Goal: Transaction & Acquisition: Book appointment/travel/reservation

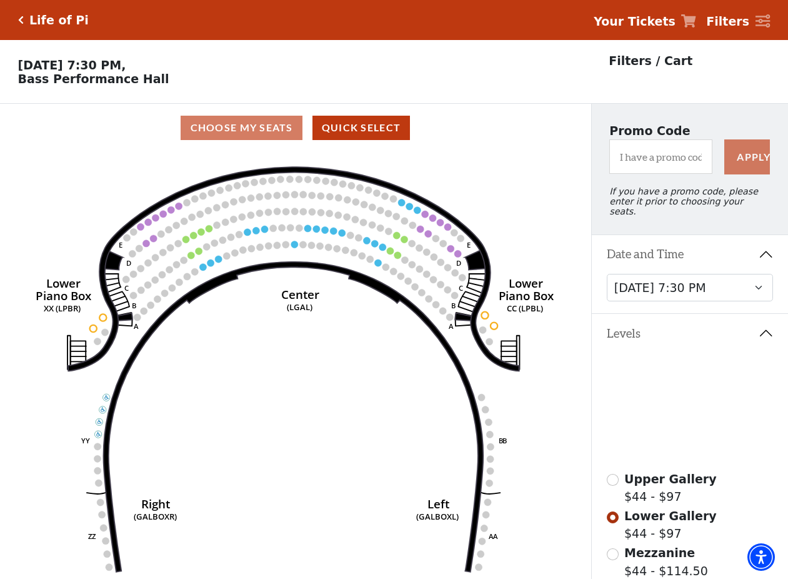
select select "6212"
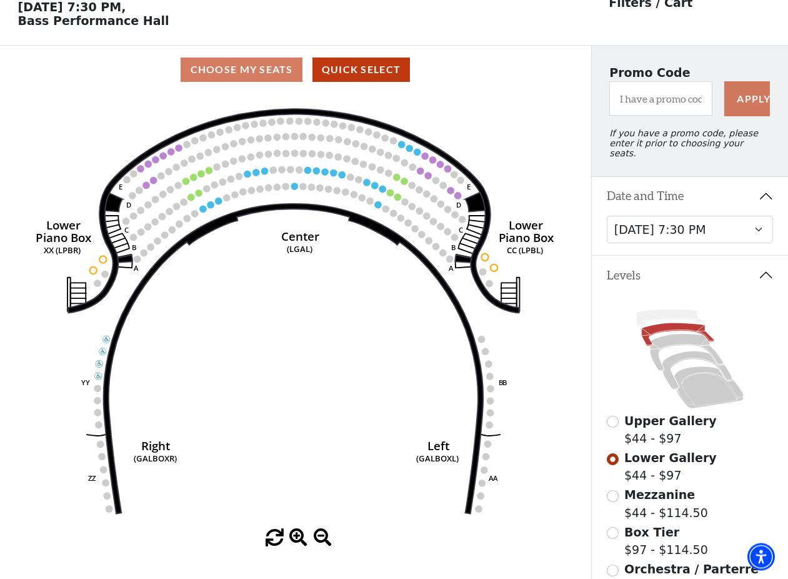
scroll to position [57, 0]
click at [607, 216] on select "[DATE] 7:30 PM [DATE] 7:30 PM [DATE] 7:30 PM [DATE] 7:30 PM [DATE] 1:30 PM [DAT…" at bounding box center [690, 230] width 167 height 28
click option "[DATE] 7:30 PM" at bounding box center [0, 0] width 0 height 0
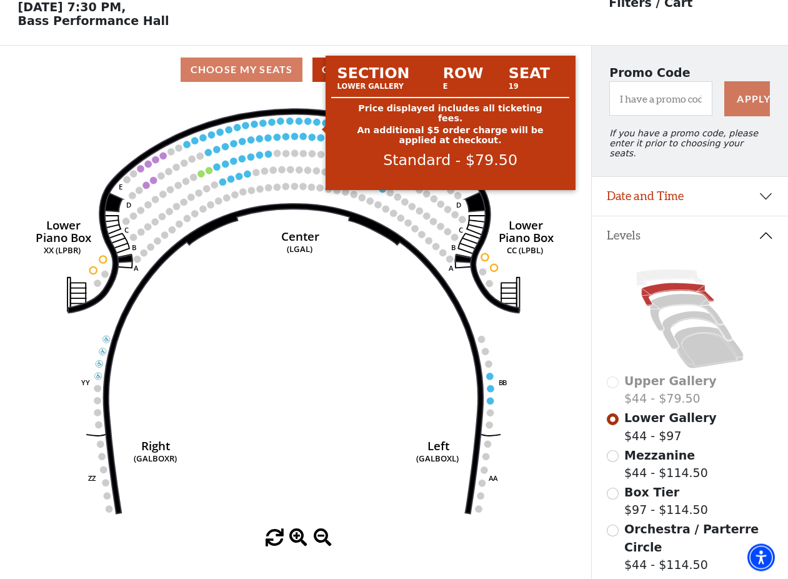
scroll to position [57, 0]
click at [317, 125] on circle at bounding box center [317, 122] width 7 height 7
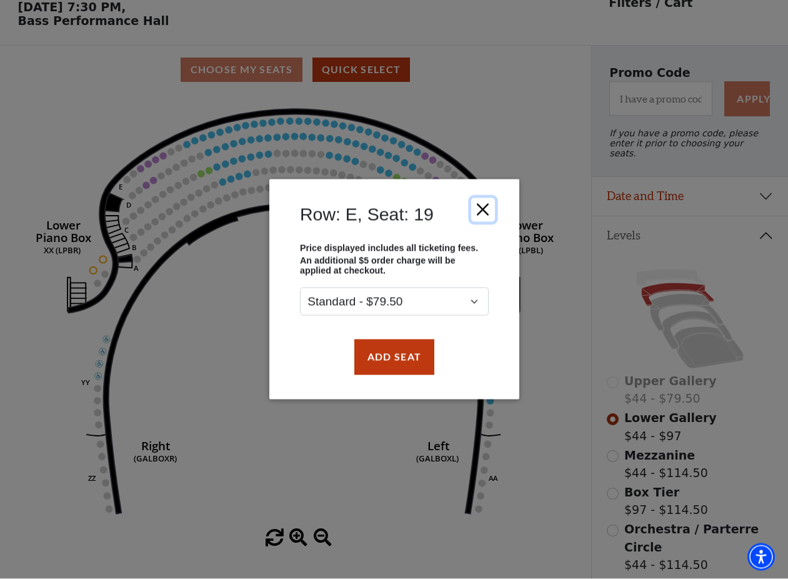
click at [475, 207] on button "Close" at bounding box center [483, 210] width 24 height 24
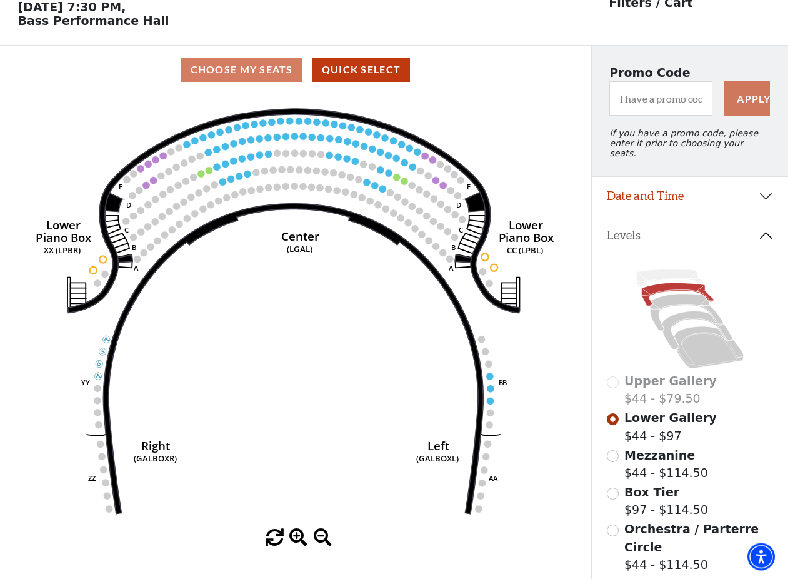
click at [651, 457] on span "Mezzanine" at bounding box center [659, 456] width 71 height 14
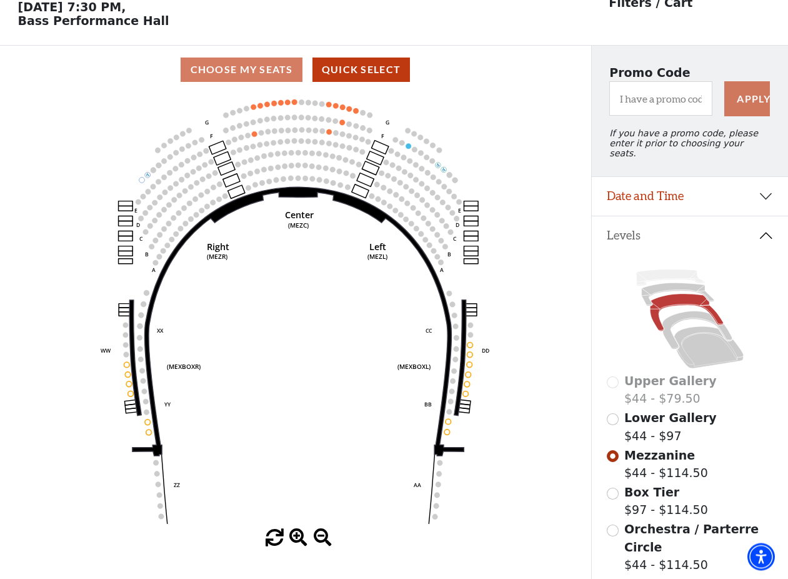
click at [645, 497] on span "Box Tier" at bounding box center [651, 493] width 55 height 14
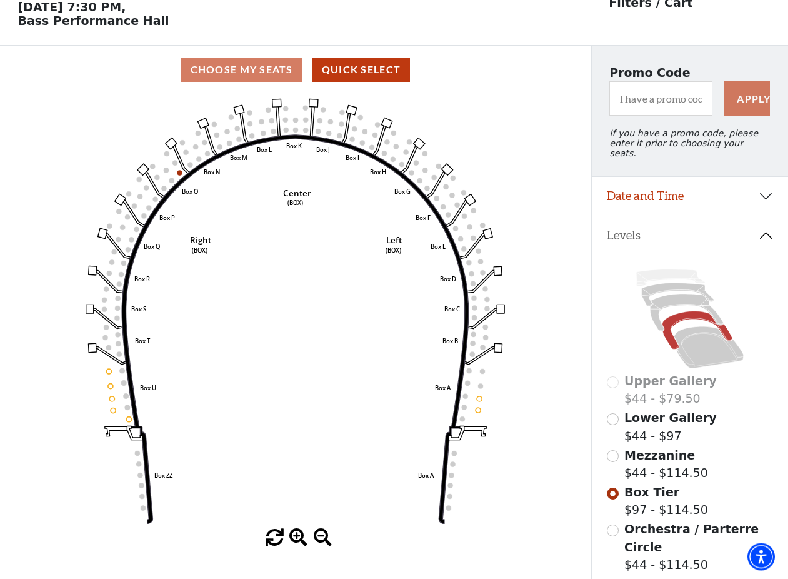
click at [656, 527] on span "Orchestra / Parterre Circle" at bounding box center [691, 538] width 134 height 32
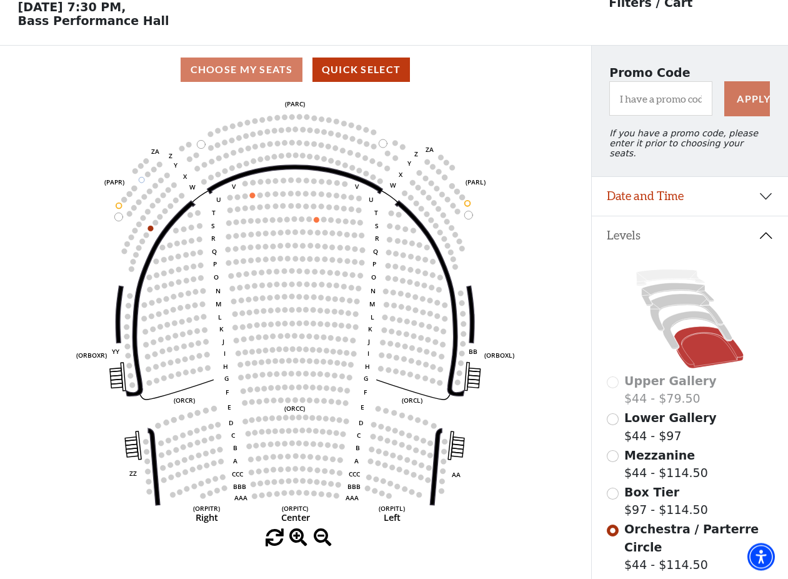
click at [648, 419] on span "Lower Gallery" at bounding box center [670, 418] width 92 height 14
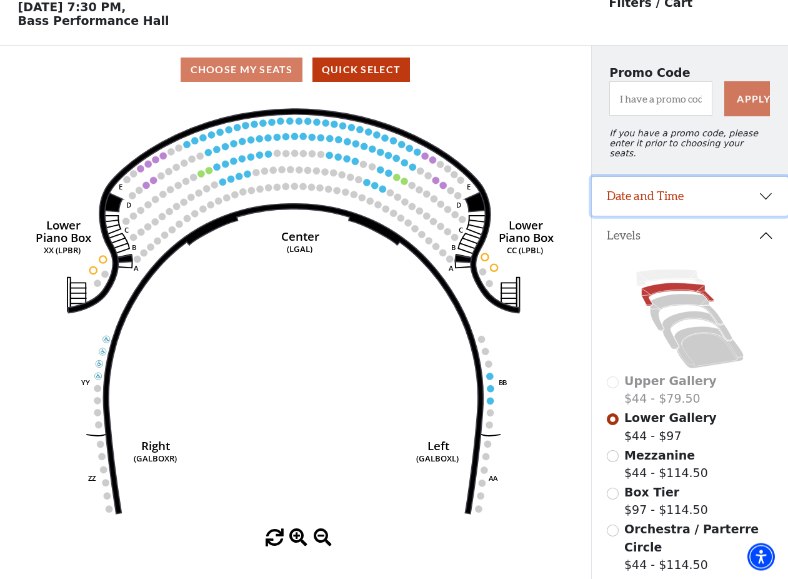
click at [689, 196] on button "Date and Time" at bounding box center [690, 196] width 196 height 39
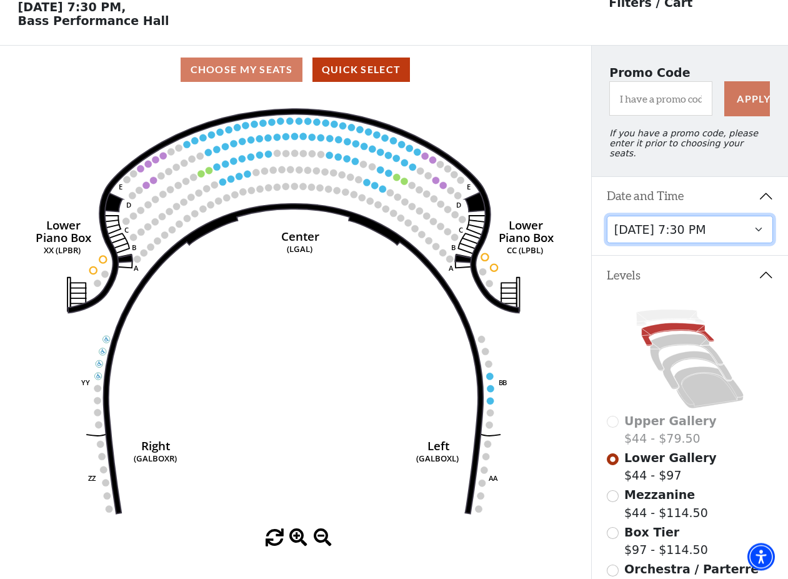
scroll to position [58, 0]
click at [607, 216] on select "[DATE] 7:30 PM [DATE] 7:30 PM [DATE] 7:30 PM [DATE] 7:30 PM [DATE] 1:30 PM [DAT…" at bounding box center [690, 230] width 167 height 28
click option "[DATE] 7:30 PM" at bounding box center [0, 0] width 0 height 0
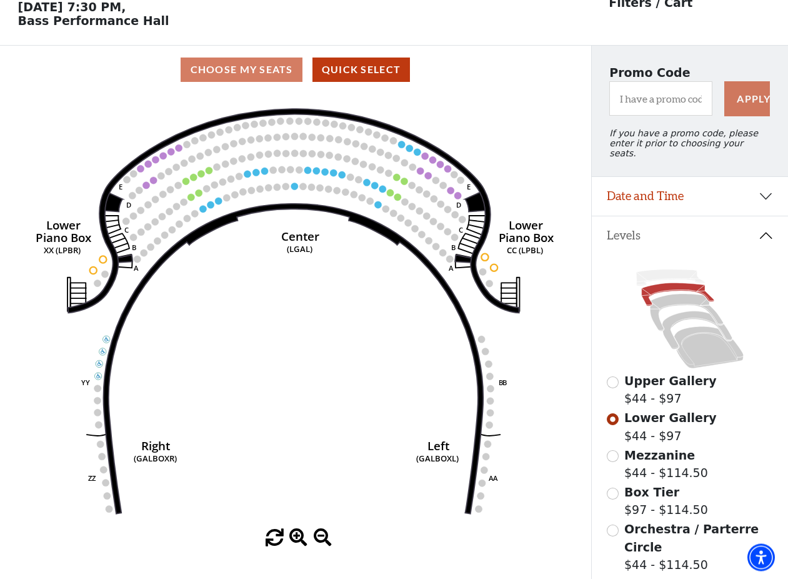
scroll to position [57, 0]
click at [652, 385] on span "Upper Gallery" at bounding box center [670, 381] width 92 height 14
click at [653, 377] on span "Upper Gallery" at bounding box center [670, 381] width 92 height 14
click at [617, 384] on input "Upper Gallery$44 - $97\a" at bounding box center [613, 383] width 12 height 12
radio input "true"
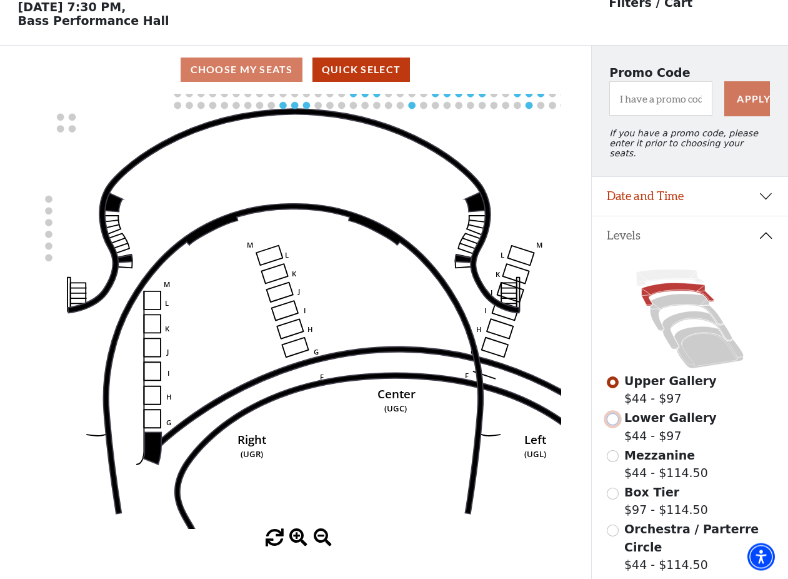
click at [614, 421] on input "Lower Gallery$44 - $97\a" at bounding box center [613, 420] width 12 height 12
radio input "true"
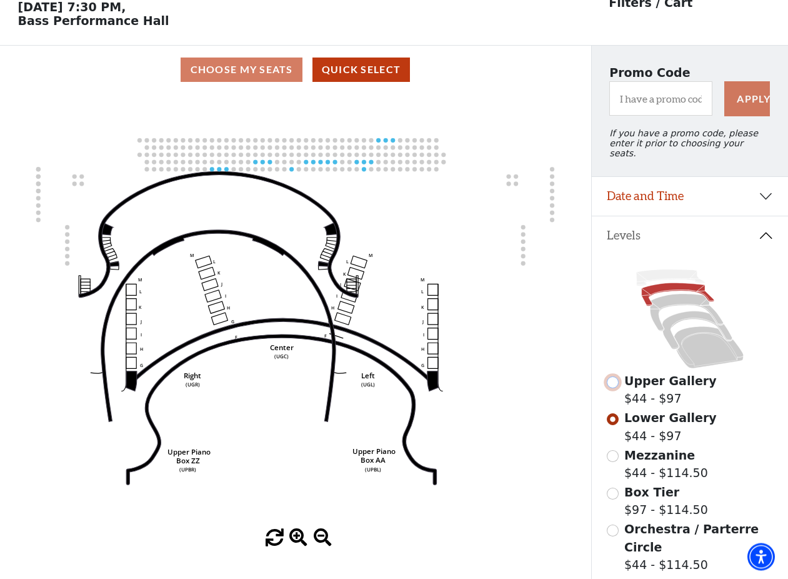
click at [611, 384] on input "Upper Gallery$44 - $97\a" at bounding box center [613, 383] width 12 height 12
radio input "true"
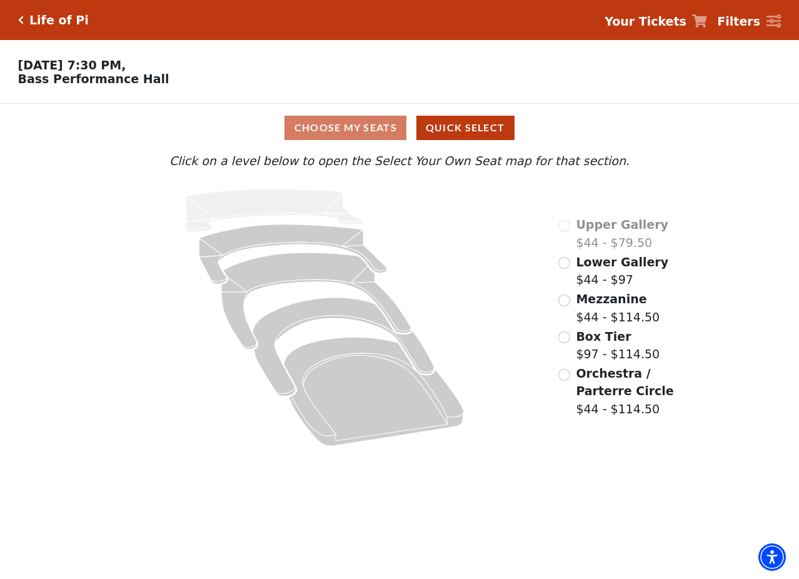
click at [586, 269] on span "Lower Gallery" at bounding box center [622, 262] width 92 height 14
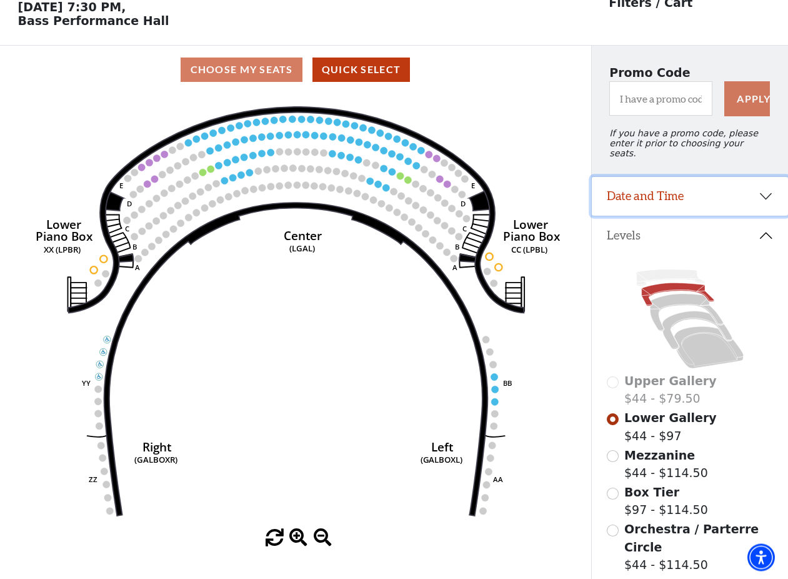
scroll to position [57, 0]
click at [692, 196] on button "Date and Time" at bounding box center [690, 196] width 196 height 39
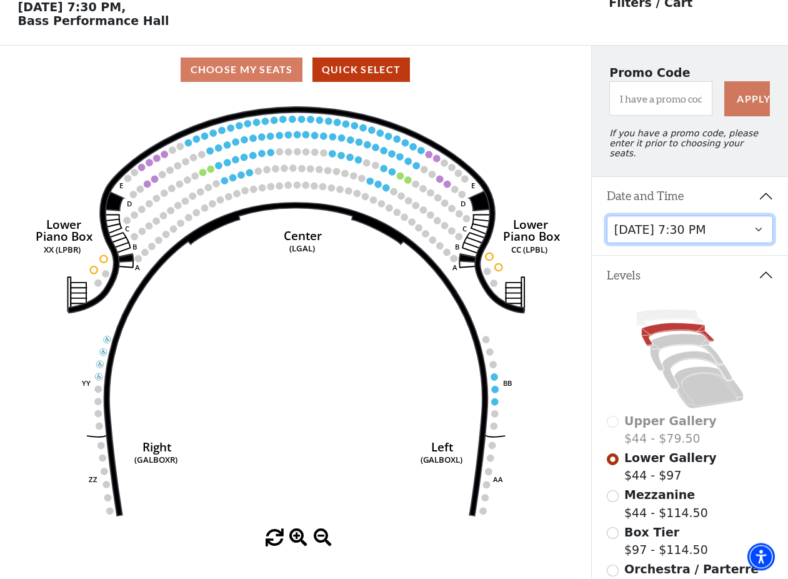
scroll to position [58, 0]
click at [607, 216] on select "[DATE] 7:30 PM [DATE] 7:30 PM [DATE] 7:30 PM [DATE] 7:30 PM [DATE] 1:30 PM [DAT…" at bounding box center [690, 230] width 167 height 28
click option "[DATE] 7:30 PM" at bounding box center [0, 0] width 0 height 0
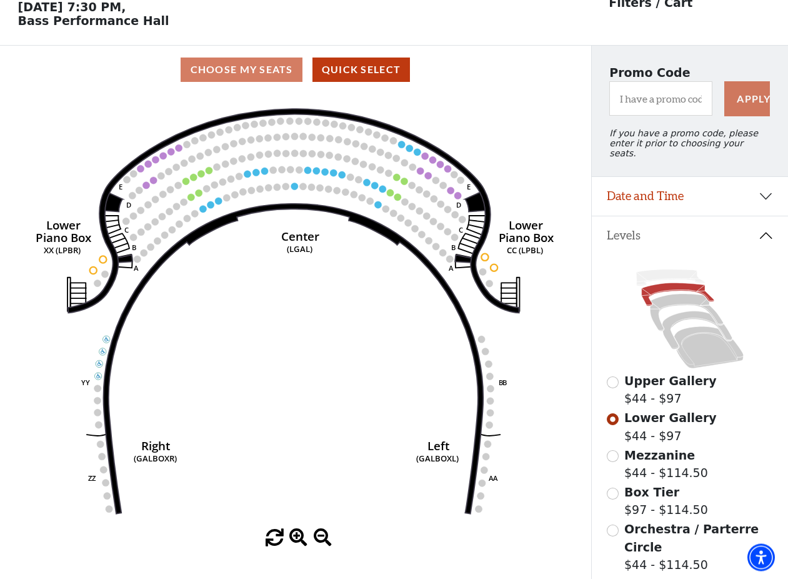
scroll to position [57, 0]
click at [658, 383] on span "Upper Gallery" at bounding box center [670, 381] width 92 height 14
click at [613, 383] on input "Upper Gallery$44 - $97\a" at bounding box center [613, 383] width 12 height 12
radio input "true"
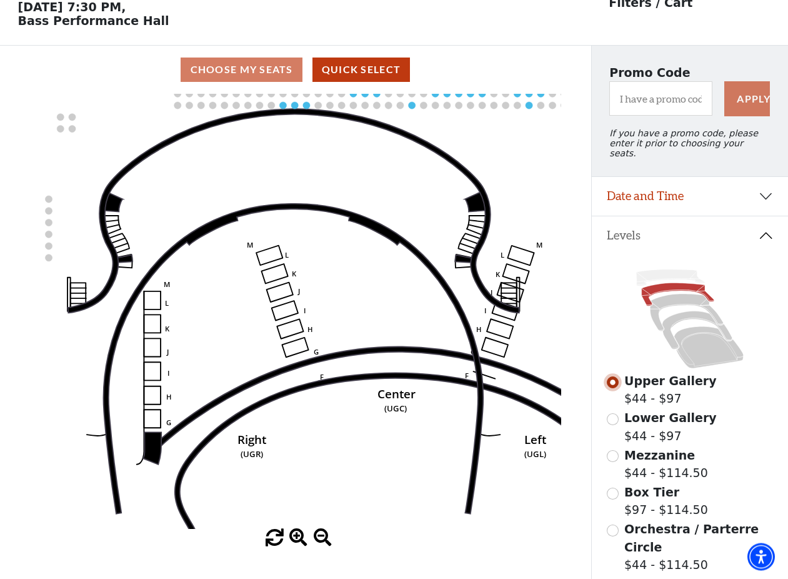
scroll to position [0, 0]
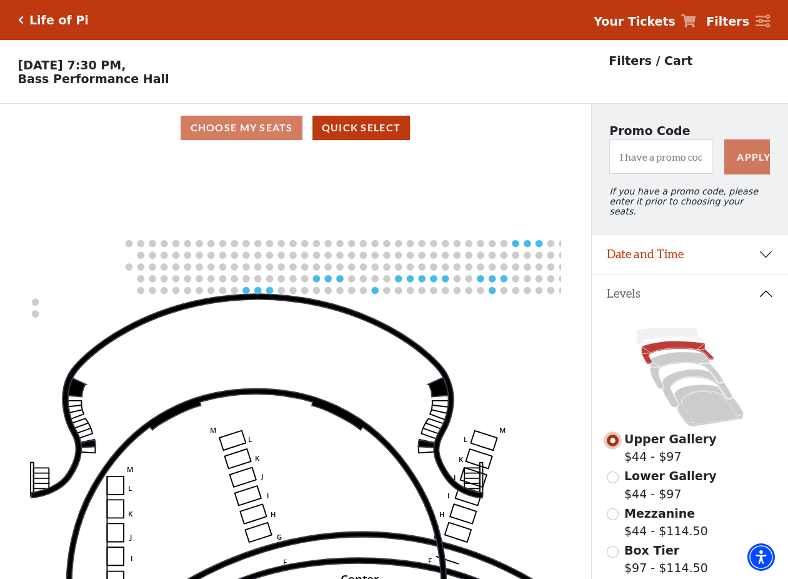
drag, startPoint x: 417, startPoint y: 268, endPoint x: 374, endPoint y: 432, distance: 169.2
click at [374, 432] on icon "Center (UGC) Right (UGR) Left (UGL) Upper Piano Box ZZ (UPBR) Upper Piano Box A…" at bounding box center [295, 369] width 532 height 435
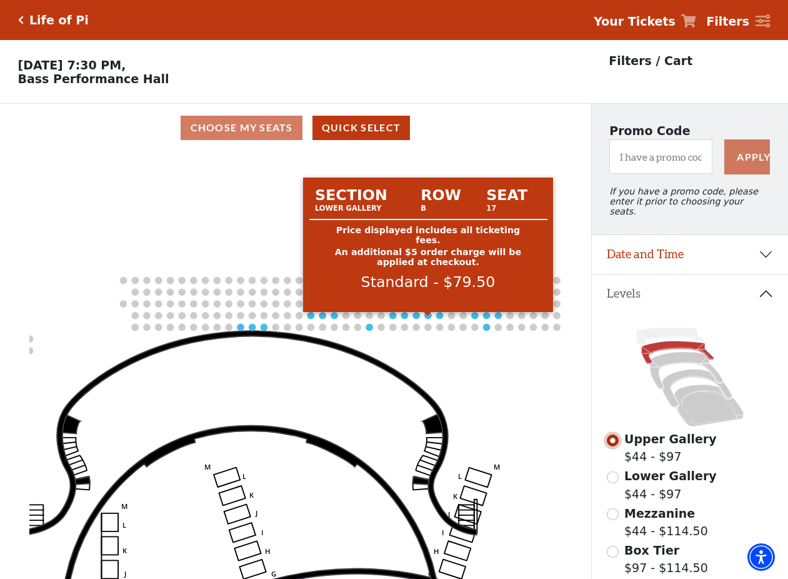
click at [426, 319] on circle at bounding box center [428, 315] width 7 height 7
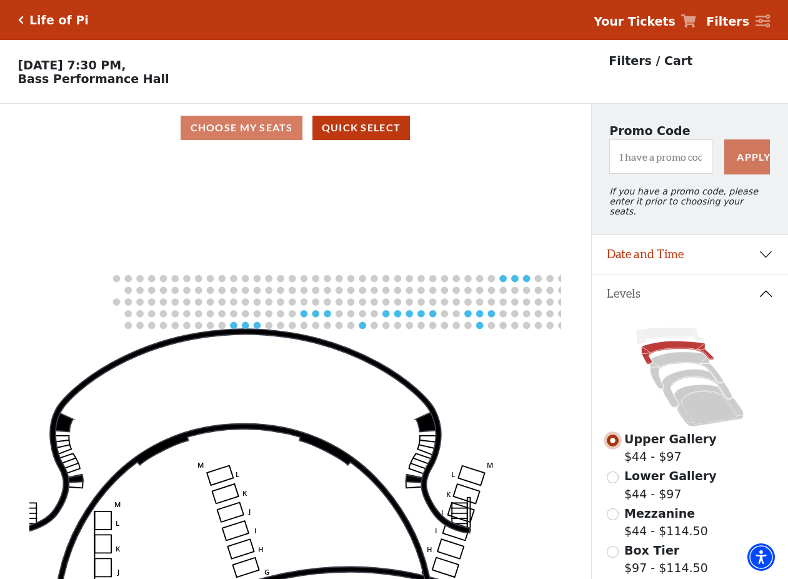
drag, startPoint x: 447, startPoint y: 419, endPoint x: 369, endPoint y: 410, distance: 78.7
click at [369, 412] on icon "Center (UGC) Right (UGR) Left (UGL) Upper Piano Box ZZ (UPBR) Upper Piano Box A…" at bounding box center [295, 369] width 532 height 435
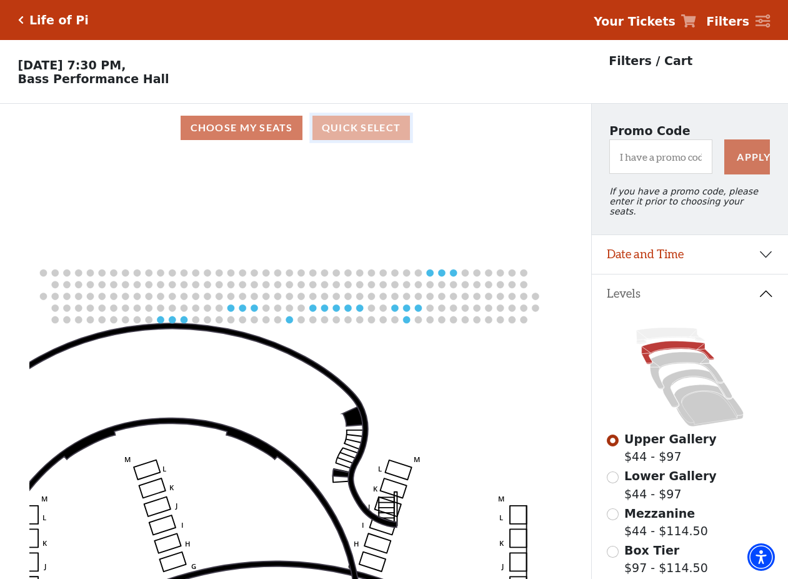
click at [361, 126] on button "Quick Select" at bounding box center [361, 128] width 98 height 24
click at [251, 134] on div "Choose My Seats Quick Select" at bounding box center [295, 128] width 591 height 24
click at [616, 437] on input "Upper Gallery$44 - $97\a" at bounding box center [613, 440] width 12 height 12
click at [656, 441] on span "Upper Gallery" at bounding box center [670, 439] width 92 height 14
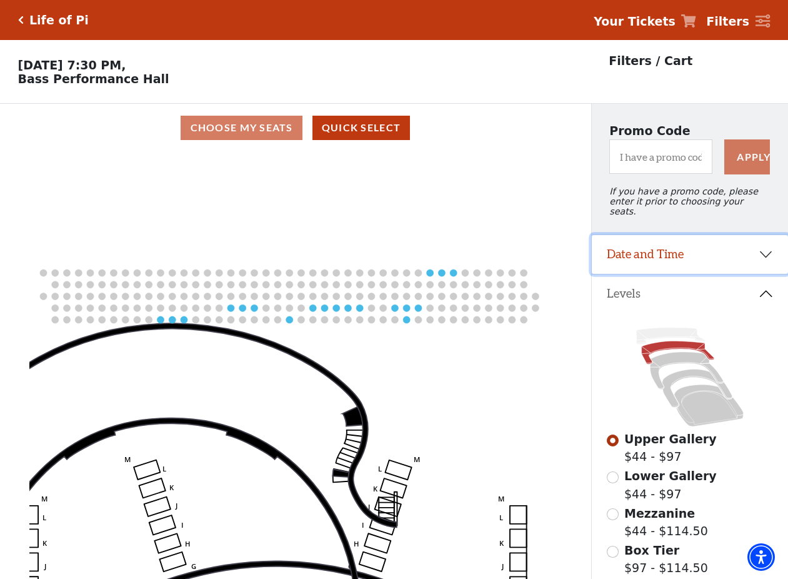
click at [709, 265] on button "Date and Time" at bounding box center [690, 254] width 196 height 39
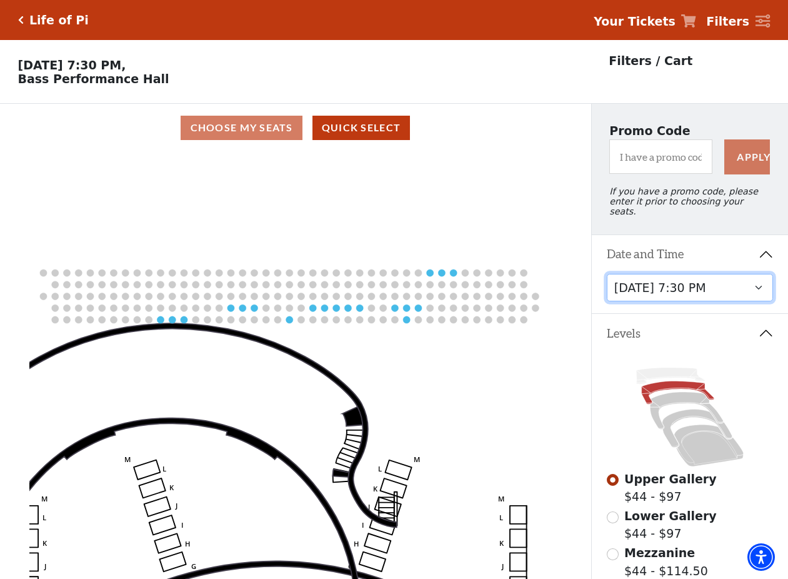
click at [607, 274] on select "[DATE] 7:30 PM [DATE] 7:30 PM [DATE] 7:30 PM [DATE] 7:30 PM [DATE] 1:30 PM [DAT…" at bounding box center [690, 288] width 167 height 28
select select "6213"
click option "[DATE] 7:30 PM" at bounding box center [0, 0] width 0 height 0
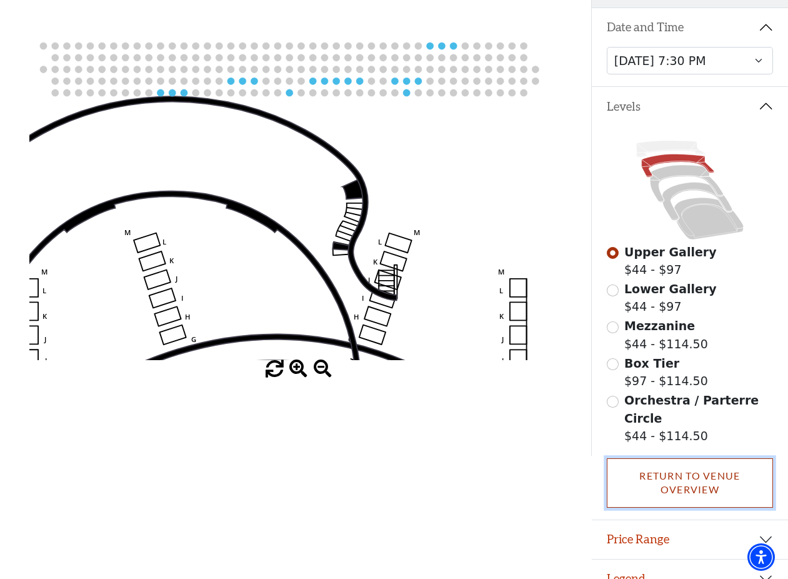
click at [727, 469] on link "Return To Venue Overview" at bounding box center [690, 482] width 167 height 49
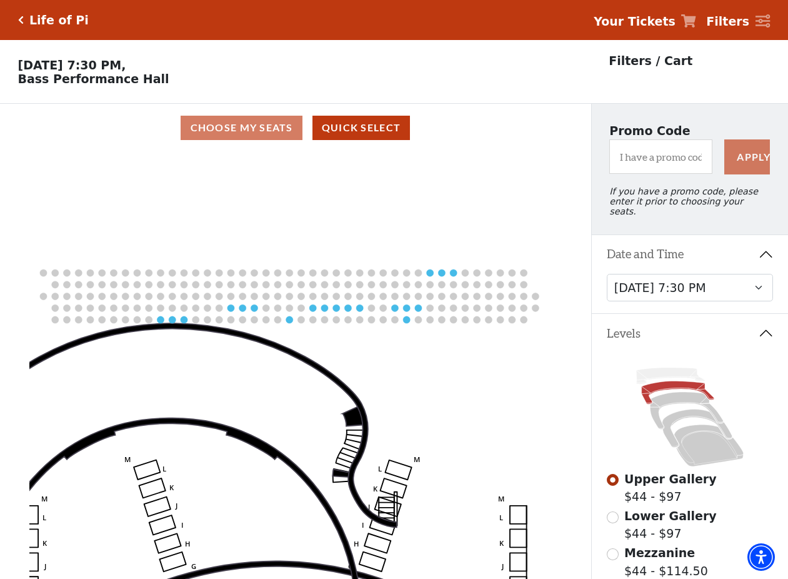
click at [28, 21] on div "Life of Pi" at bounding box center [56, 20] width 65 height 14
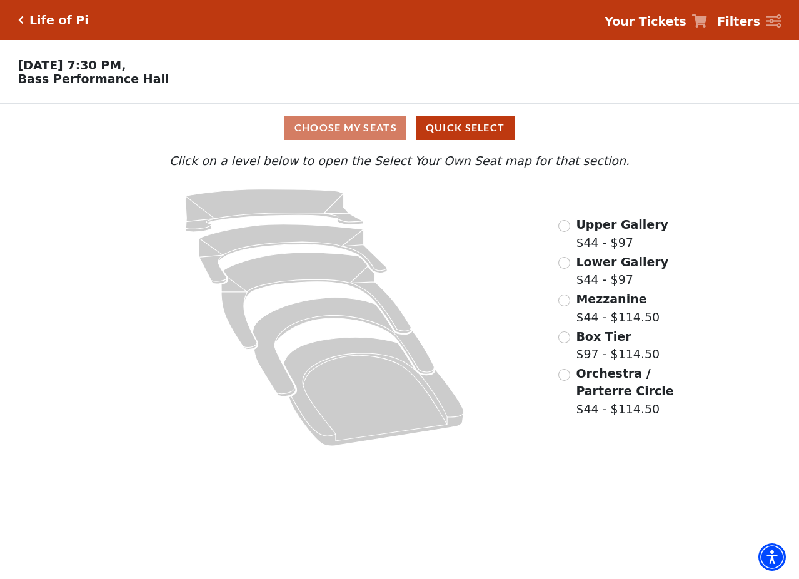
click at [614, 231] on span "Upper Gallery" at bounding box center [622, 224] width 92 height 14
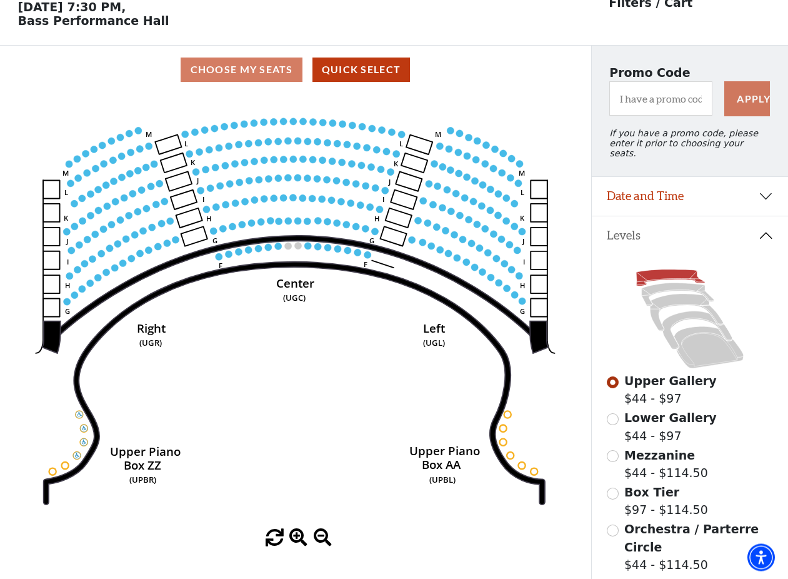
scroll to position [57, 0]
click at [649, 419] on span "Lower Gallery" at bounding box center [670, 418] width 92 height 14
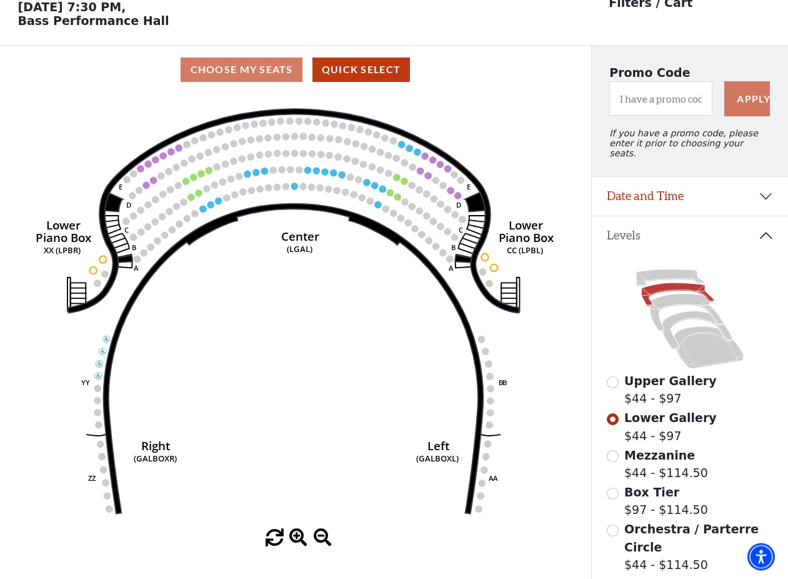
click at [639, 384] on span "Upper Gallery" at bounding box center [670, 381] width 92 height 14
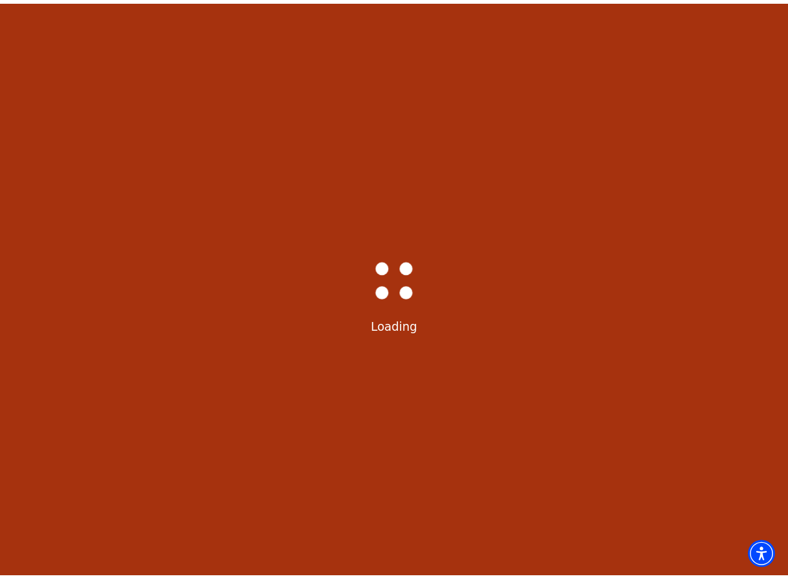
scroll to position [58, 0]
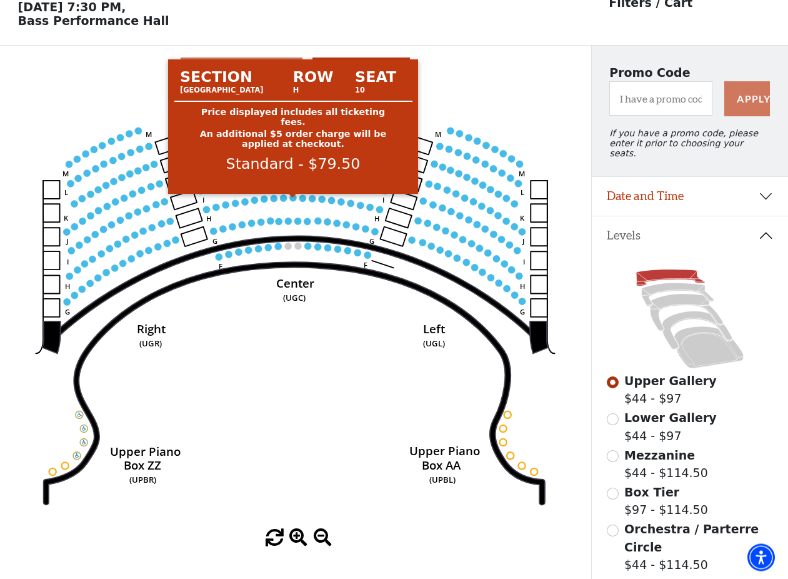
click at [294, 201] on circle at bounding box center [293, 197] width 7 height 7
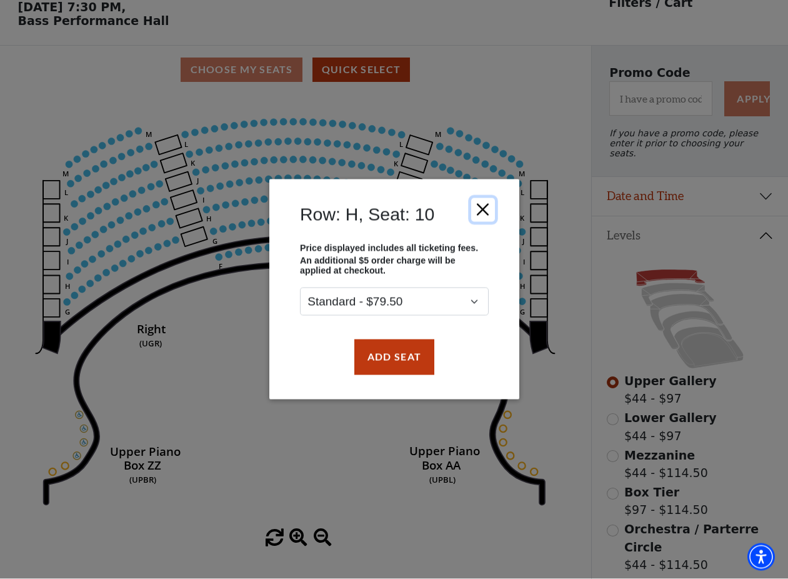
click at [488, 211] on button "Close" at bounding box center [483, 210] width 24 height 24
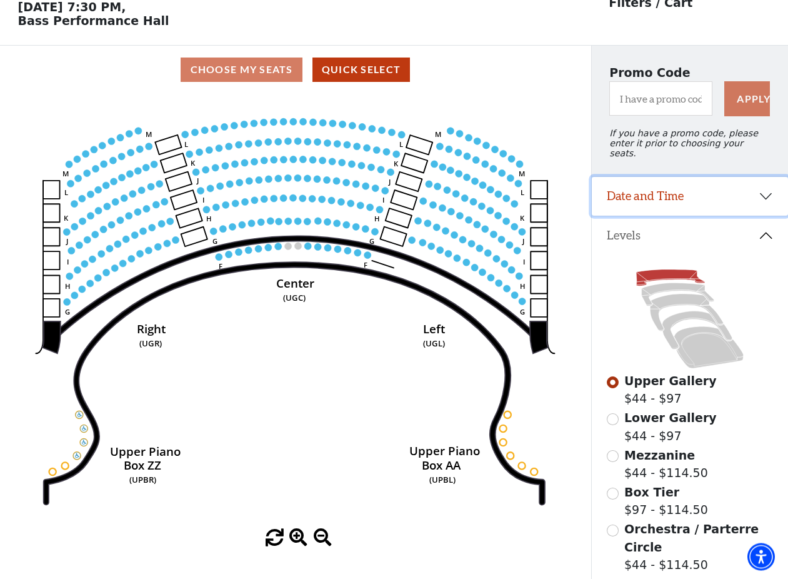
click at [680, 193] on button "Date and Time" at bounding box center [690, 196] width 196 height 39
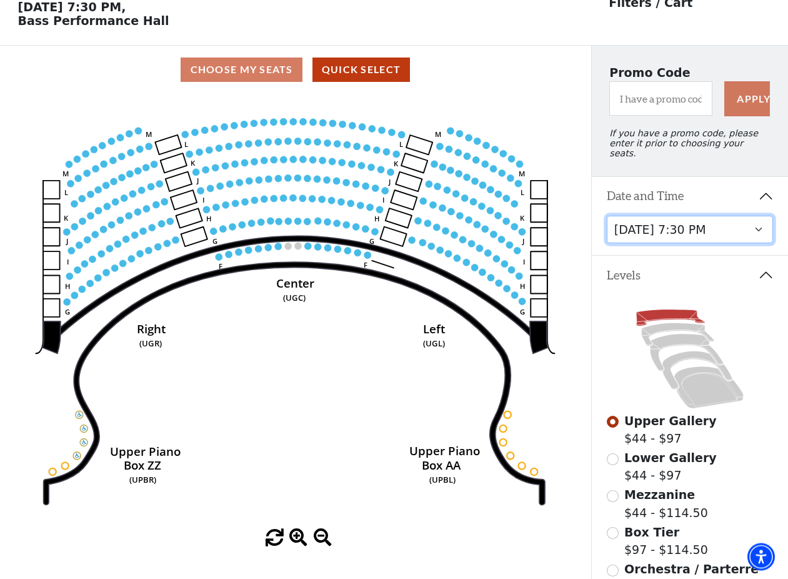
click at [607, 216] on select "[DATE] 7:30 PM [DATE] 7:30 PM [DATE] 7:30 PM [DATE] 7:30 PM [DATE] 1:30 PM [DAT…" at bounding box center [690, 230] width 167 height 28
click option "[DATE] 7:30 PM" at bounding box center [0, 0] width 0 height 0
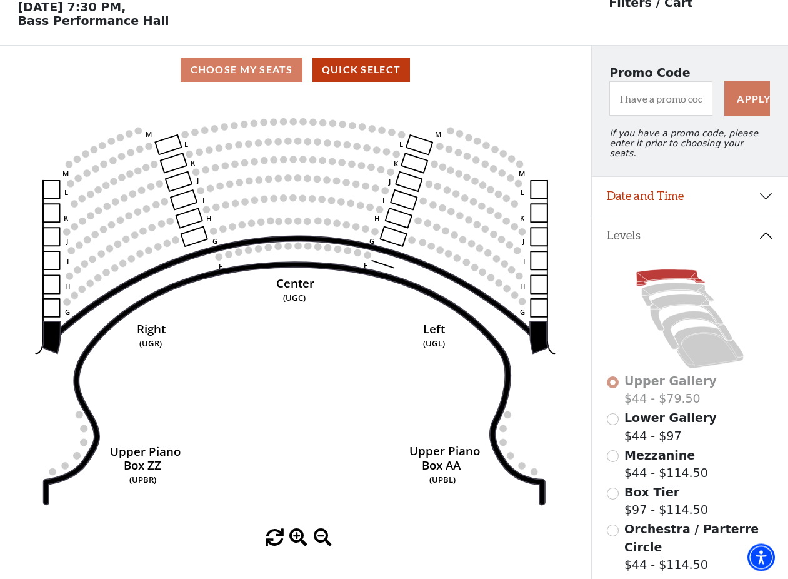
scroll to position [57, 0]
click at [654, 426] on label "Lower Gallery $44 - $97" at bounding box center [670, 427] width 92 height 36
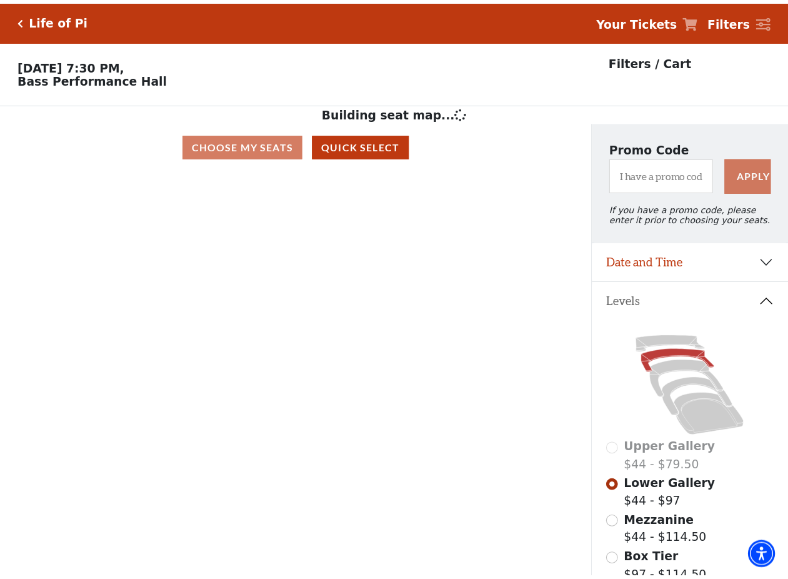
scroll to position [58, 0]
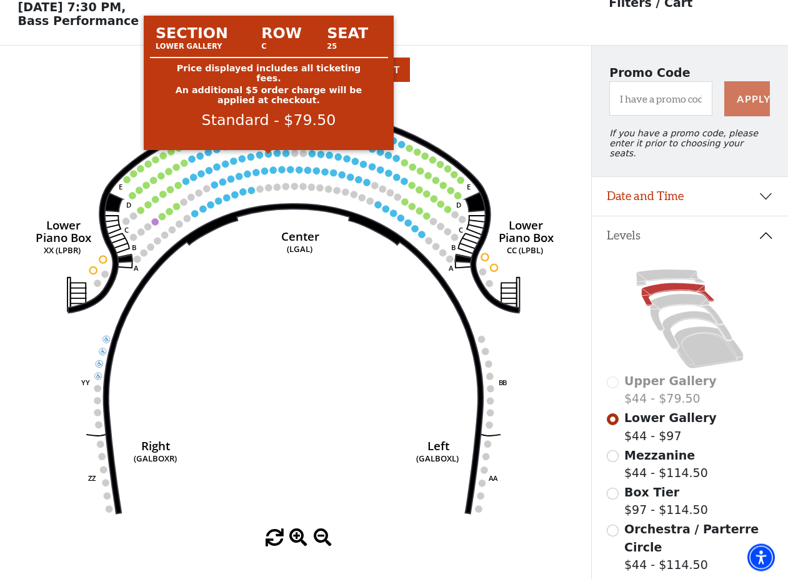
click at [266, 157] on circle at bounding box center [268, 154] width 7 height 7
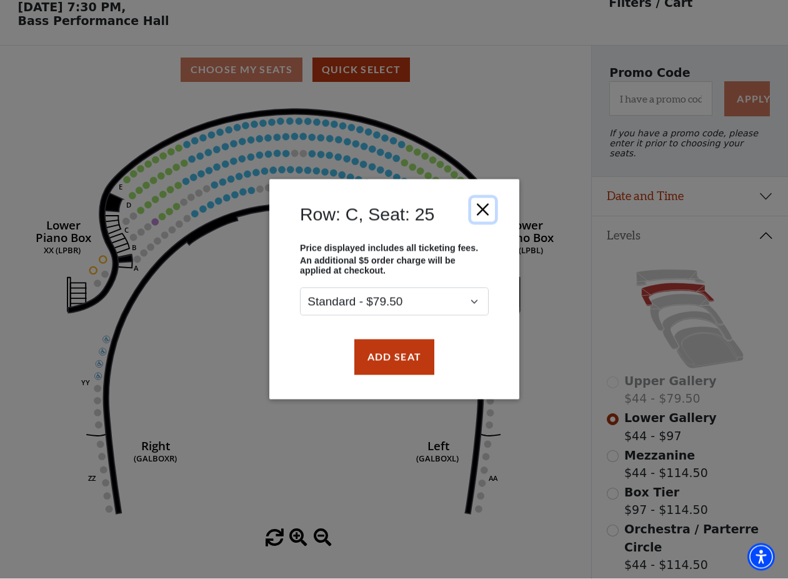
click at [482, 209] on button "Close" at bounding box center [483, 210] width 24 height 24
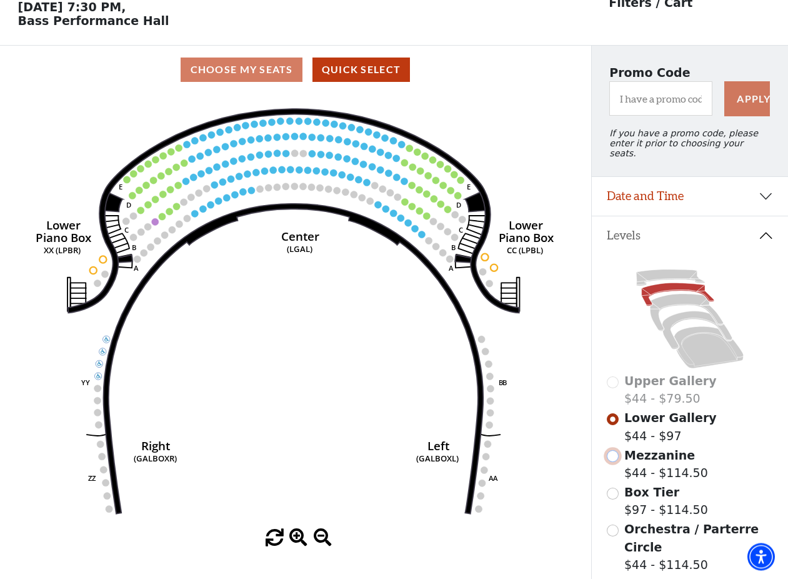
click at [614, 452] on input "Mezzanine$44 - $114.50\a" at bounding box center [613, 457] width 12 height 12
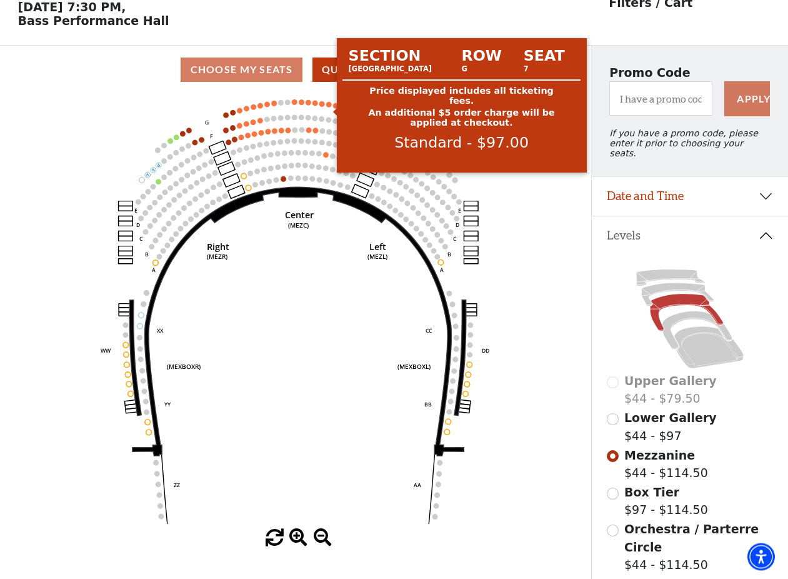
click at [331, 108] on circle at bounding box center [329, 105] width 6 height 6
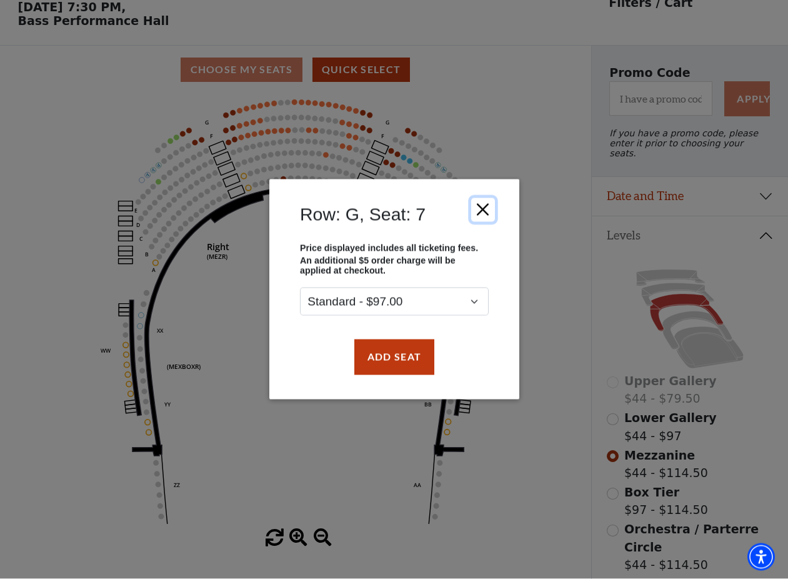
click at [484, 212] on button "Close" at bounding box center [483, 210] width 24 height 24
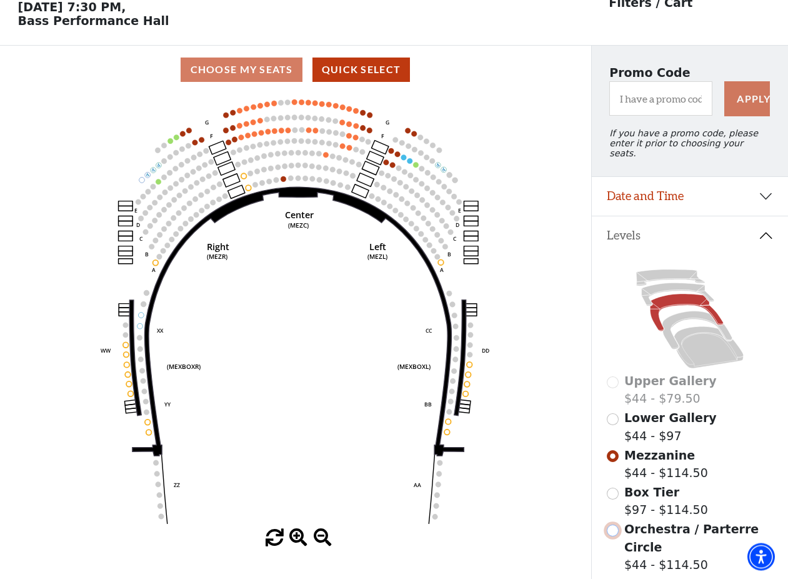
click at [609, 532] on input "Orchestra / Parterre Circle$44 - $114.50\a" at bounding box center [613, 531] width 12 height 12
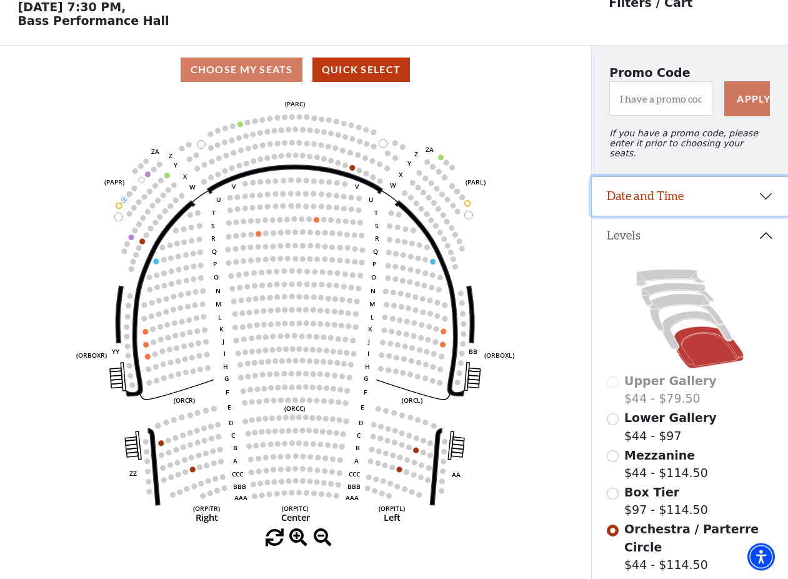
click at [667, 188] on button "Date and Time" at bounding box center [690, 196] width 196 height 39
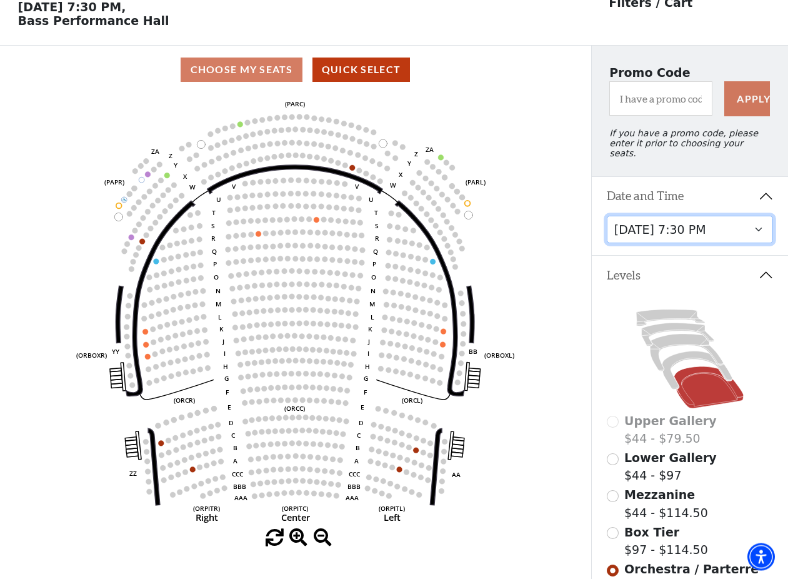
click at [607, 216] on select "[DATE] 7:30 PM [DATE] 7:30 PM [DATE] 7:30 PM [DATE] 7:30 PM [DATE] 1:30 PM [DAT…" at bounding box center [690, 230] width 167 height 28
click option "[DATE] 7:30 PM" at bounding box center [0, 0] width 0 height 0
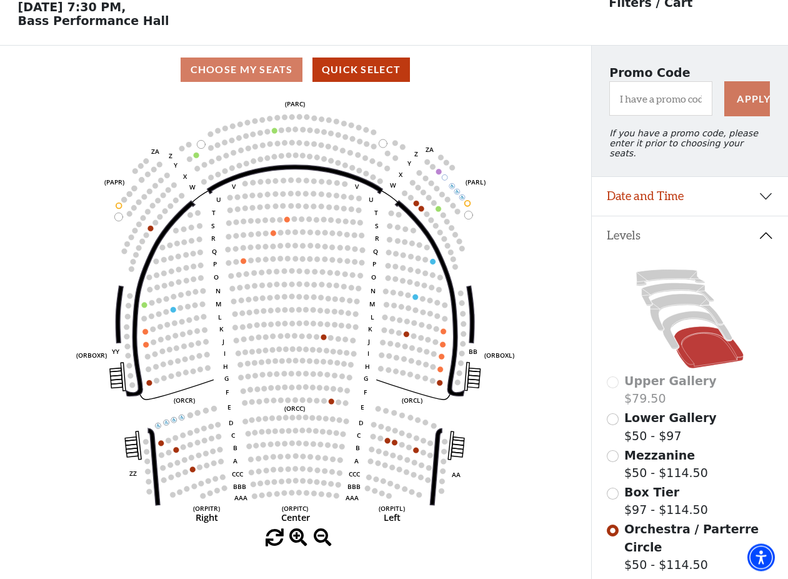
scroll to position [57, 0]
click at [647, 459] on span "Mezzanine" at bounding box center [659, 456] width 71 height 14
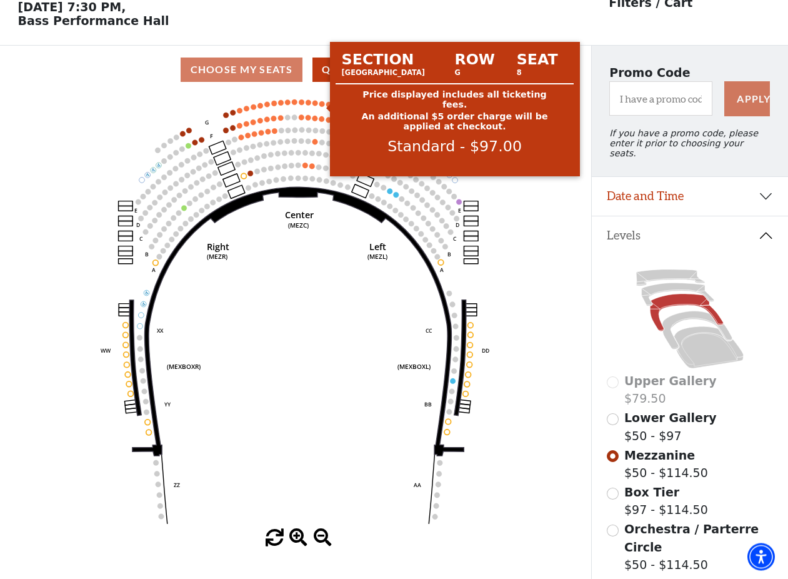
click at [322, 107] on circle at bounding box center [322, 105] width 6 height 6
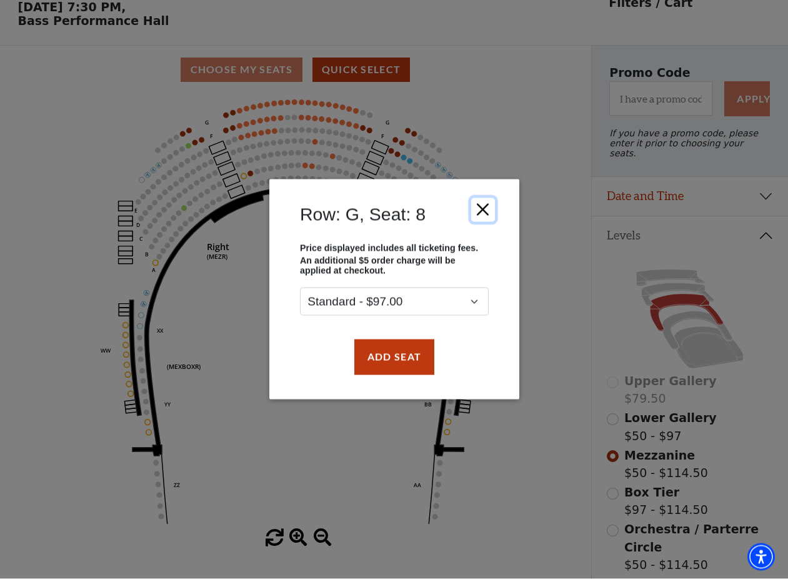
click at [481, 211] on button "Close" at bounding box center [483, 210] width 24 height 24
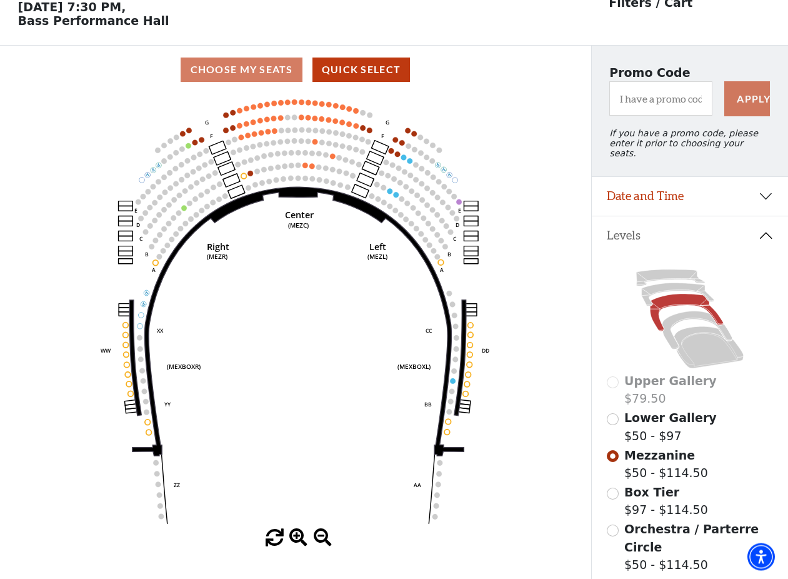
click at [642, 422] on span "Lower Gallery" at bounding box center [670, 418] width 92 height 14
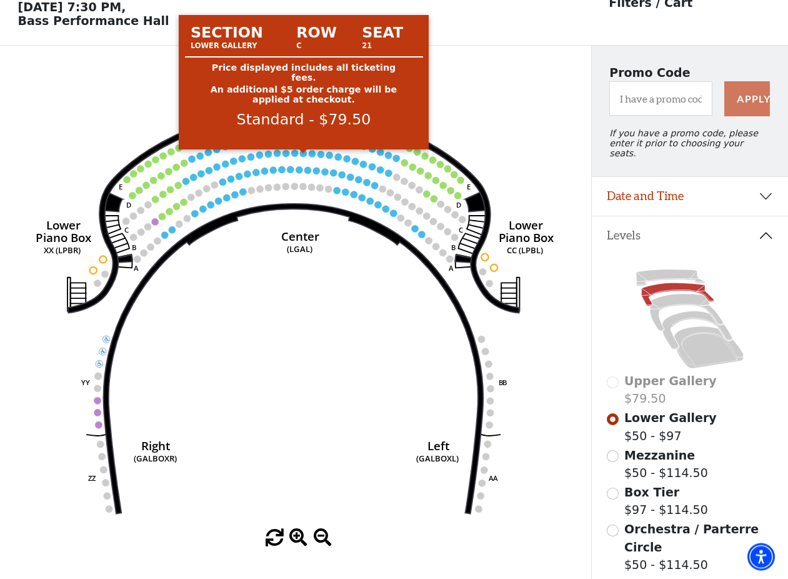
click at [304, 157] on circle at bounding box center [303, 154] width 7 height 7
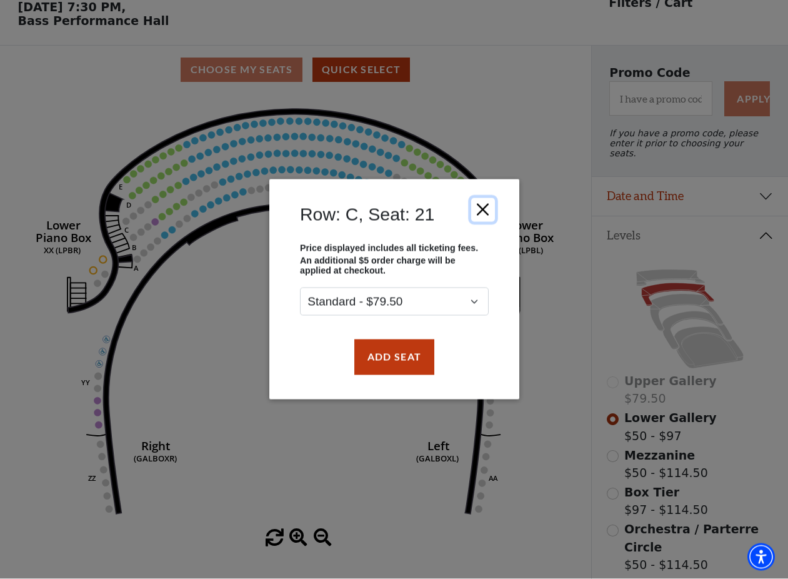
drag, startPoint x: 482, startPoint y: 207, endPoint x: 501, endPoint y: 203, distance: 19.1
click at [482, 207] on button "Close" at bounding box center [483, 210] width 24 height 24
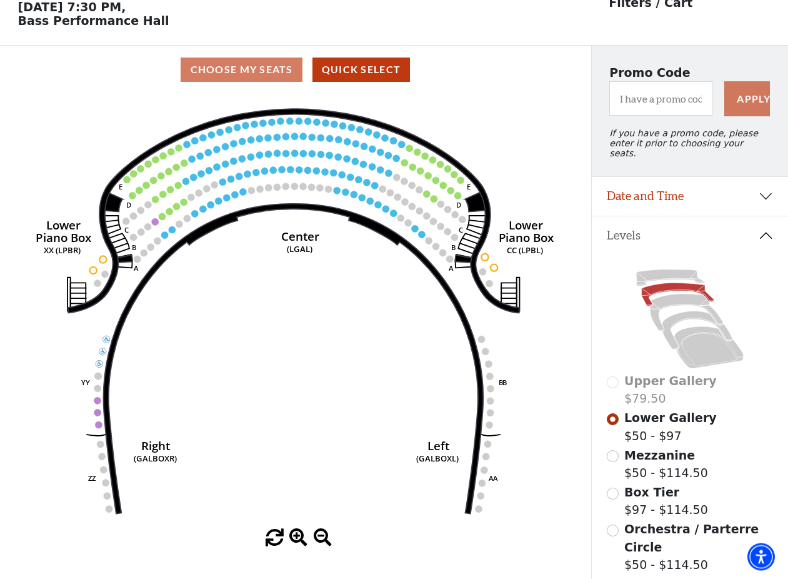
click at [639, 456] on span "Mezzanine" at bounding box center [659, 456] width 71 height 14
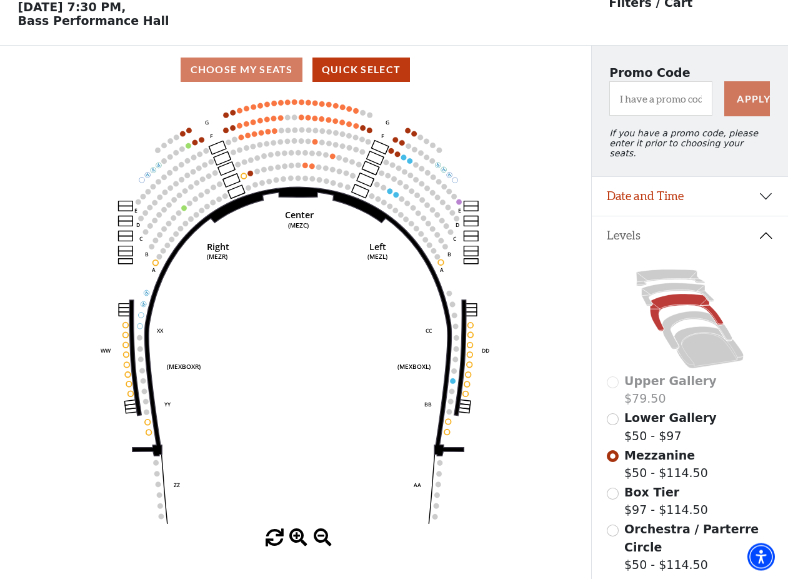
click at [291, 106] on icon "Center (MEZC) Right (MEZR) Left (MEZL) (MEXBOXR) (MEXBOXL) XX WW CC DD YY BB ZZ…" at bounding box center [295, 311] width 532 height 435
click at [290, 106] on icon "Center (MEZC) Right (MEZR) Left (MEZL) (MEXBOXR) (MEXBOXL) XX WW CC DD YY BB ZZ…" at bounding box center [295, 311] width 532 height 435
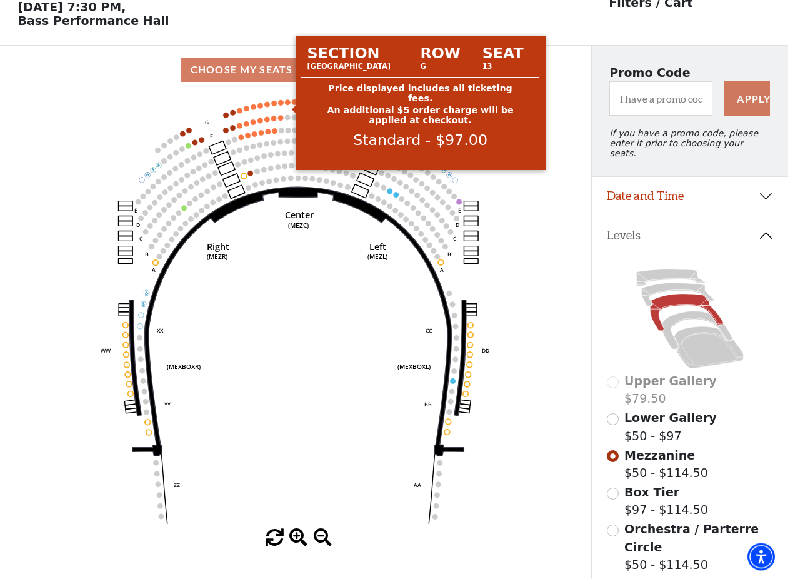
click at [286, 106] on circle at bounding box center [288, 103] width 6 height 6
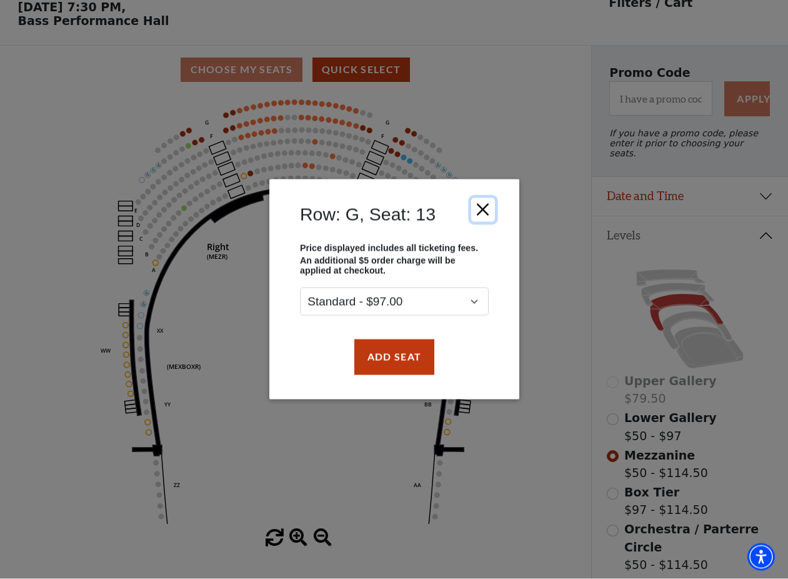
click at [487, 207] on button "Close" at bounding box center [483, 210] width 24 height 24
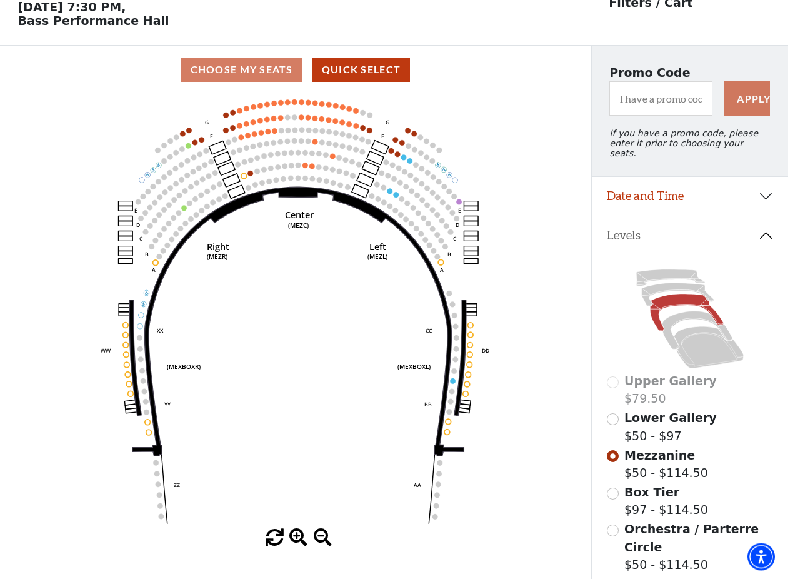
click at [668, 534] on span "Orchestra / Parterre Circle" at bounding box center [691, 538] width 134 height 32
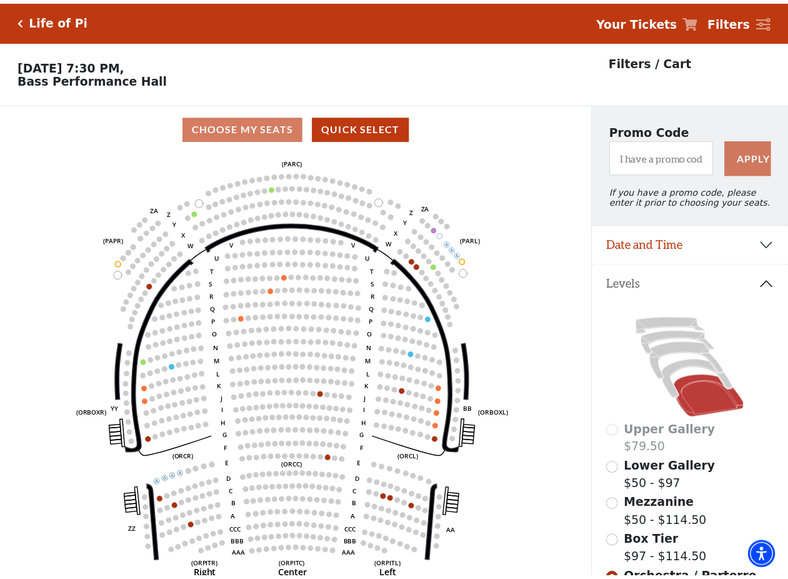
scroll to position [58, 0]
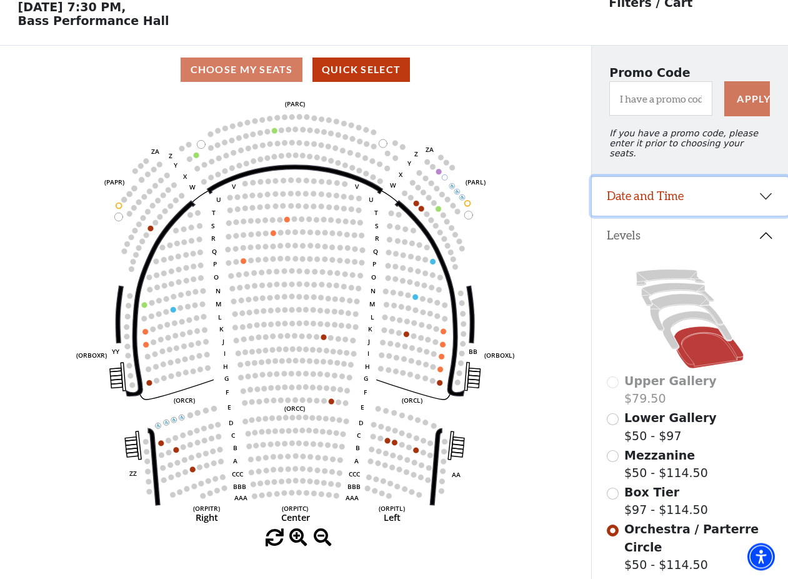
click at [749, 204] on button "Date and Time" at bounding box center [690, 196] width 196 height 39
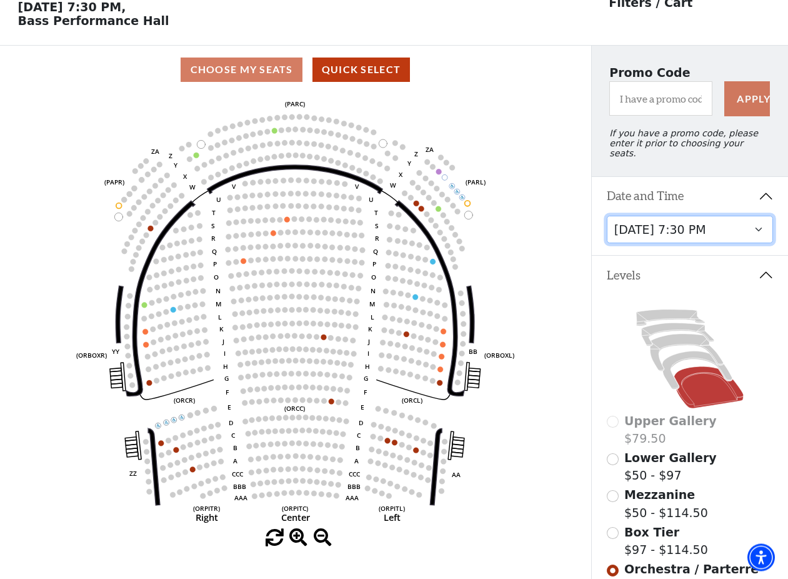
click at [607, 216] on select "[DATE] 7:30 PM [DATE] 7:30 PM [DATE] 7:30 PM [DATE] 7:30 PM [DATE] 1:30 PM [DAT…" at bounding box center [690, 230] width 167 height 28
click option "[DATE] 1:30 PM" at bounding box center [0, 0] width 0 height 0
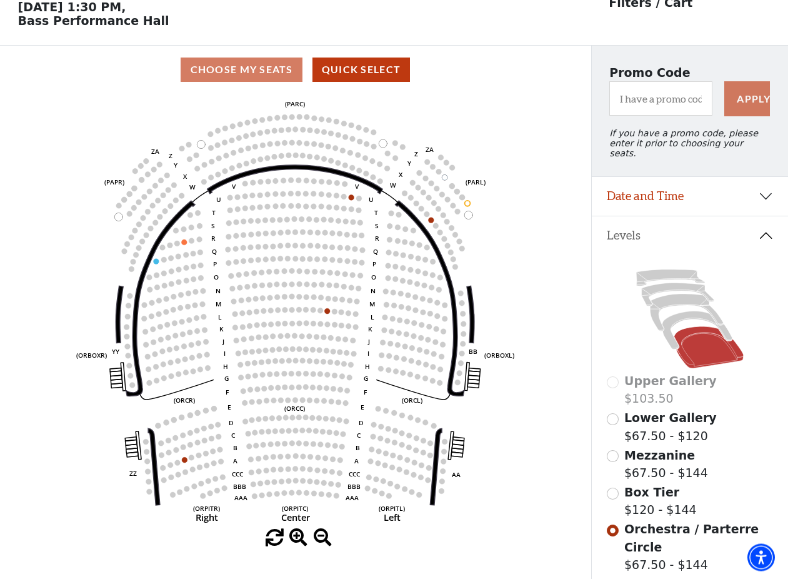
scroll to position [57, 0]
click at [652, 461] on span "Mezzanine" at bounding box center [659, 456] width 71 height 14
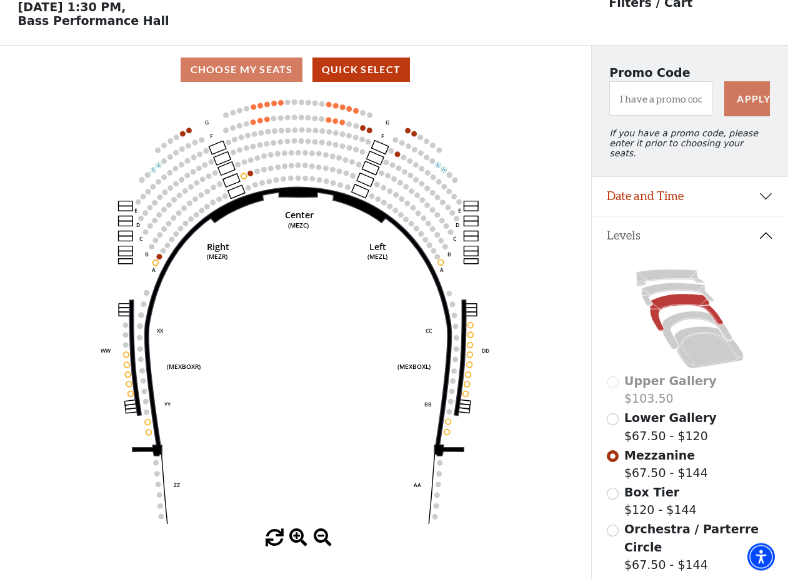
click at [649, 421] on span "Lower Gallery" at bounding box center [670, 418] width 92 height 14
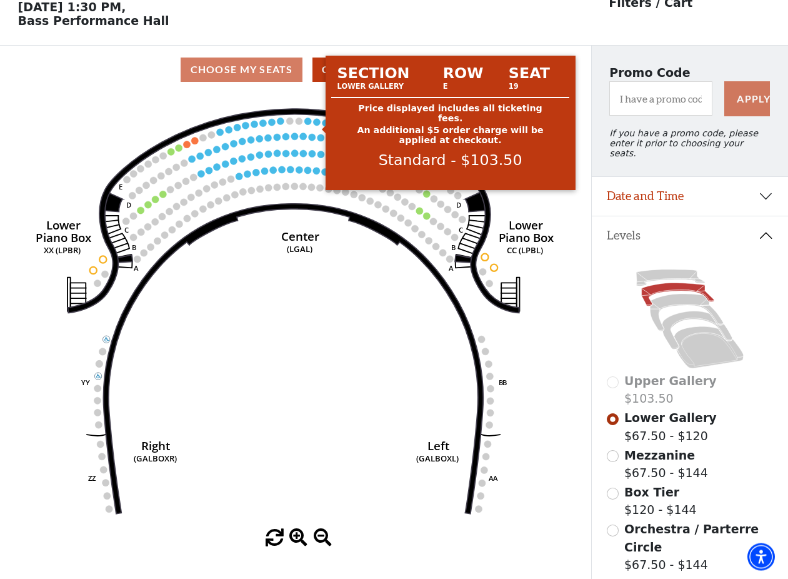
click at [318, 126] on circle at bounding box center [317, 122] width 7 height 7
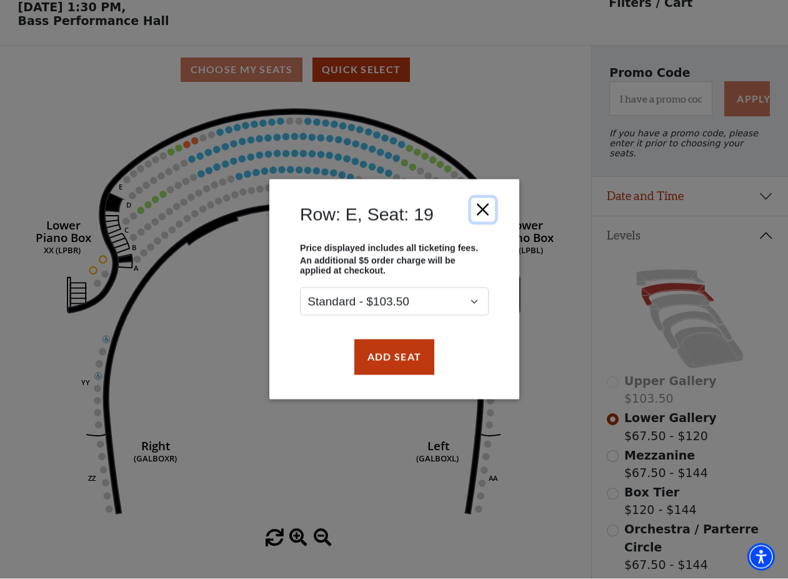
click at [474, 212] on button "Close" at bounding box center [483, 210] width 24 height 24
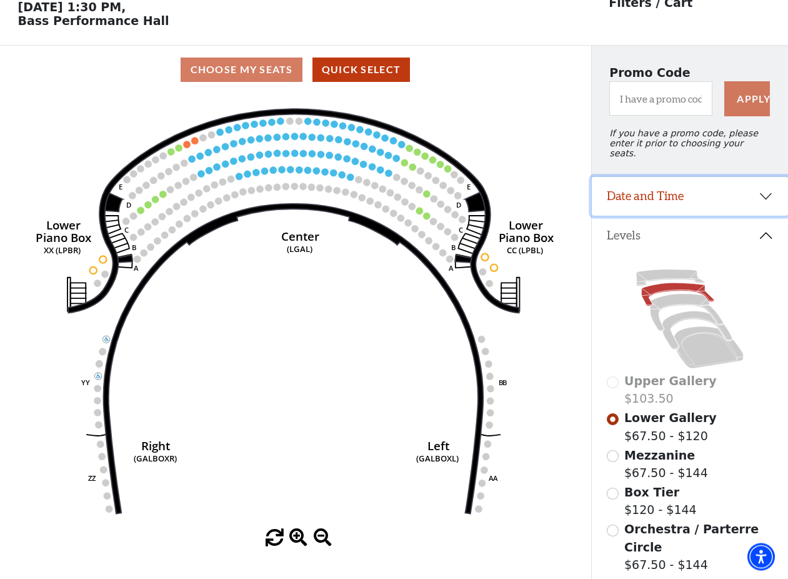
click at [688, 202] on button "Date and Time" at bounding box center [690, 196] width 196 height 39
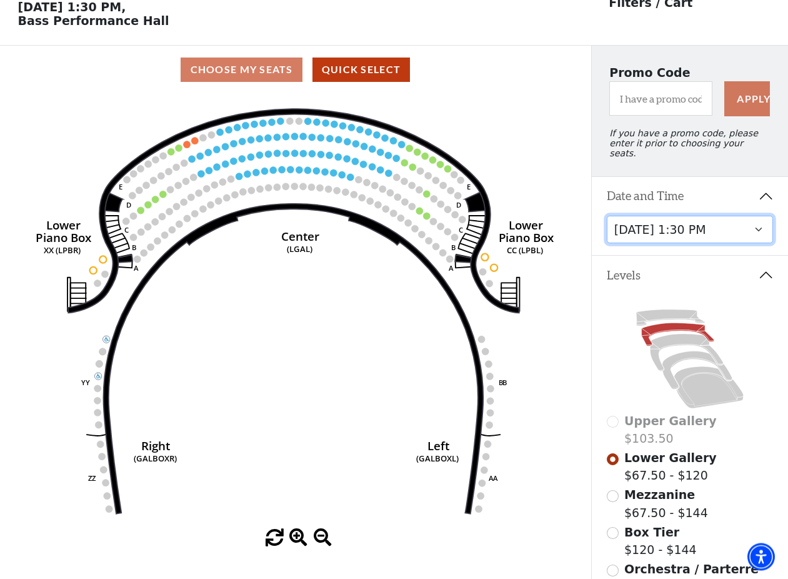
scroll to position [58, 0]
click at [607, 216] on select "[DATE] 7:30 PM [DATE] 7:30 PM [DATE] 7:30 PM [DATE] 7:30 PM [DATE] 1:30 PM [DAT…" at bounding box center [690, 230] width 167 height 28
click option "[DATE] 7:30 PM" at bounding box center [0, 0] width 0 height 0
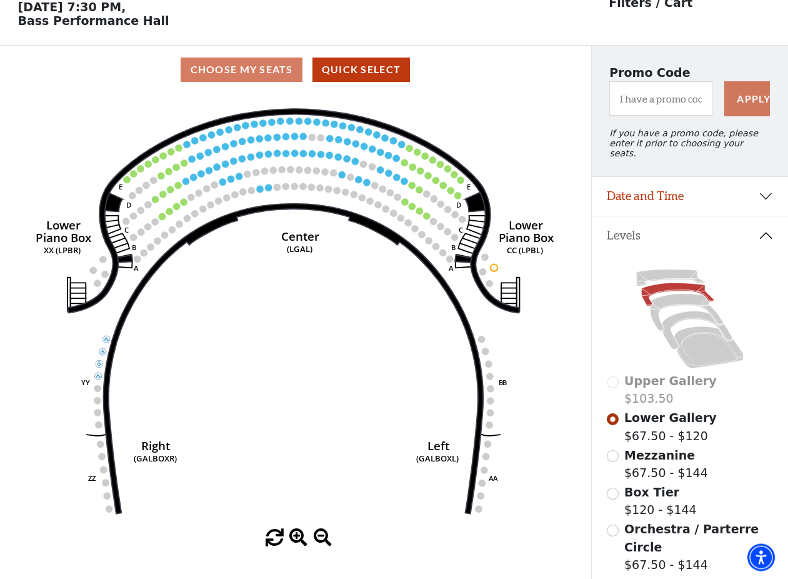
scroll to position [57, 0]
click at [656, 458] on span "Mezzanine" at bounding box center [659, 456] width 71 height 14
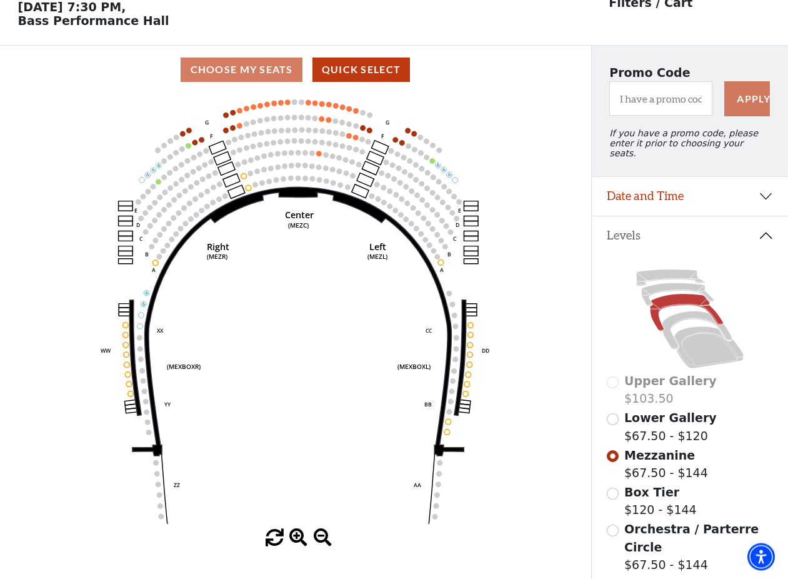
click at [666, 526] on span "Orchestra / Parterre Circle" at bounding box center [691, 538] width 134 height 32
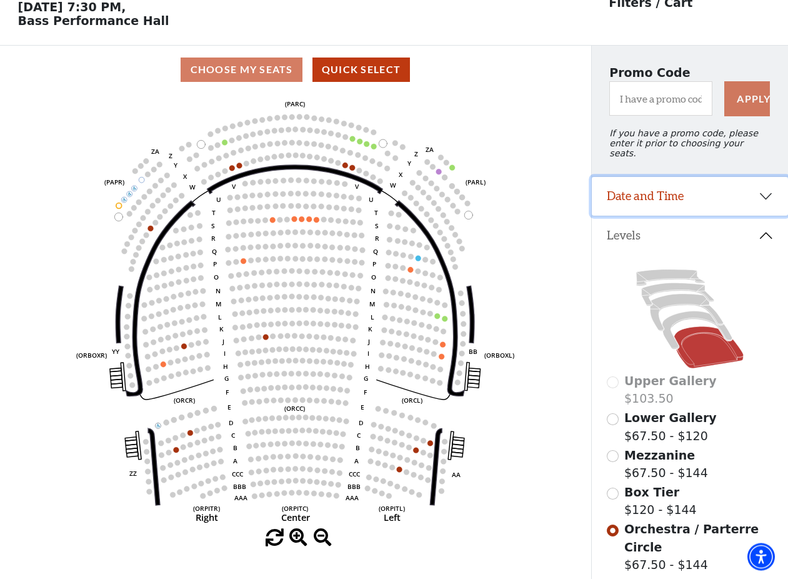
click at [674, 199] on button "Date and Time" at bounding box center [690, 196] width 196 height 39
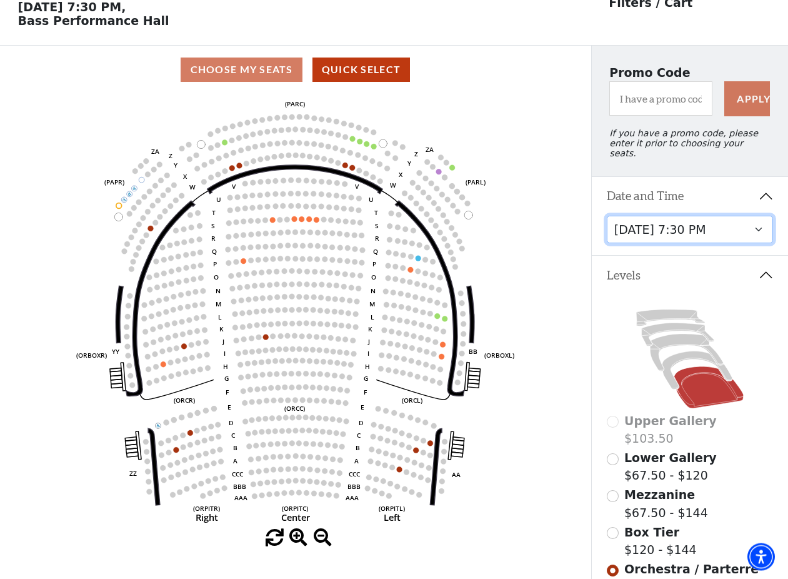
scroll to position [58, 0]
click option "[DATE] 1:30 PM" at bounding box center [0, 0] width 0 height 0
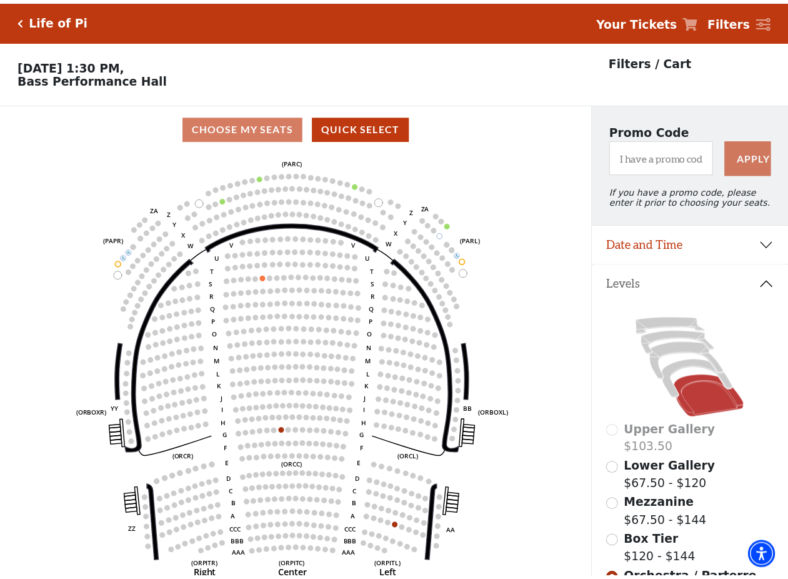
scroll to position [58, 0]
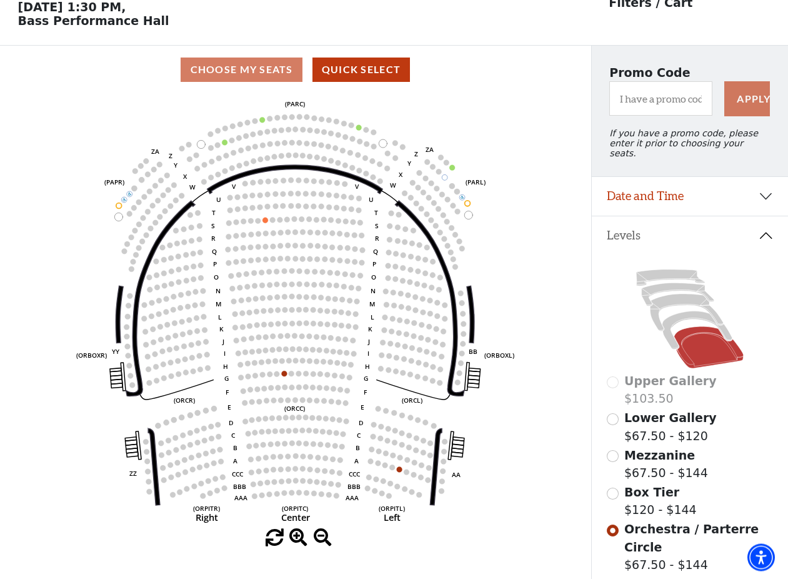
click at [647, 461] on span "Mezzanine" at bounding box center [659, 455] width 71 height 14
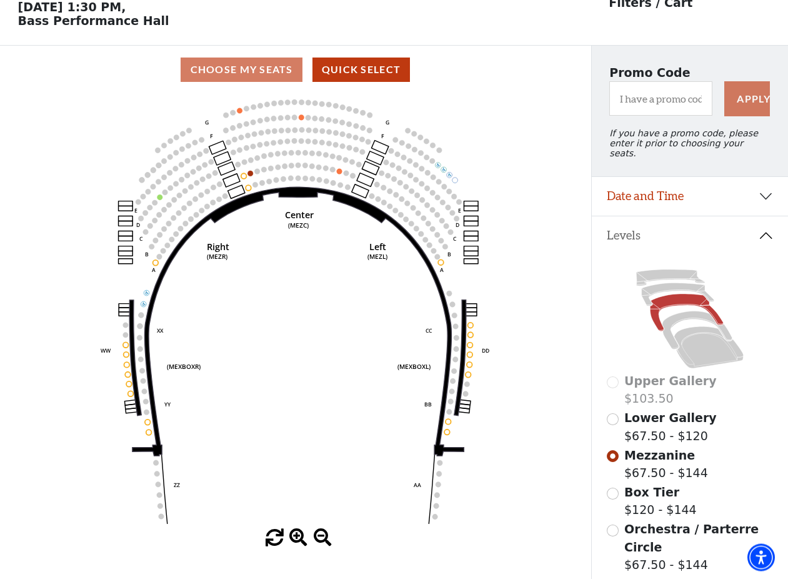
scroll to position [57, 0]
click at [654, 421] on span "Lower Gallery" at bounding box center [670, 418] width 92 height 14
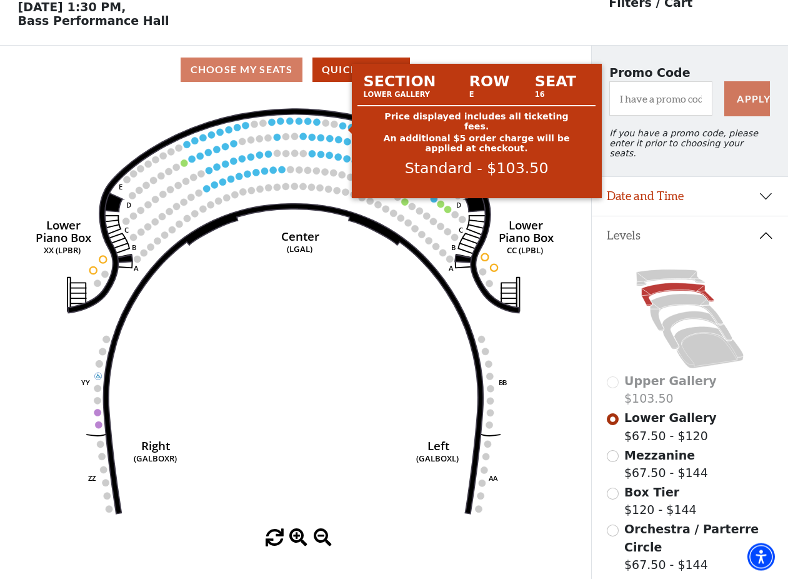
click at [342, 129] on circle at bounding box center [342, 125] width 7 height 7
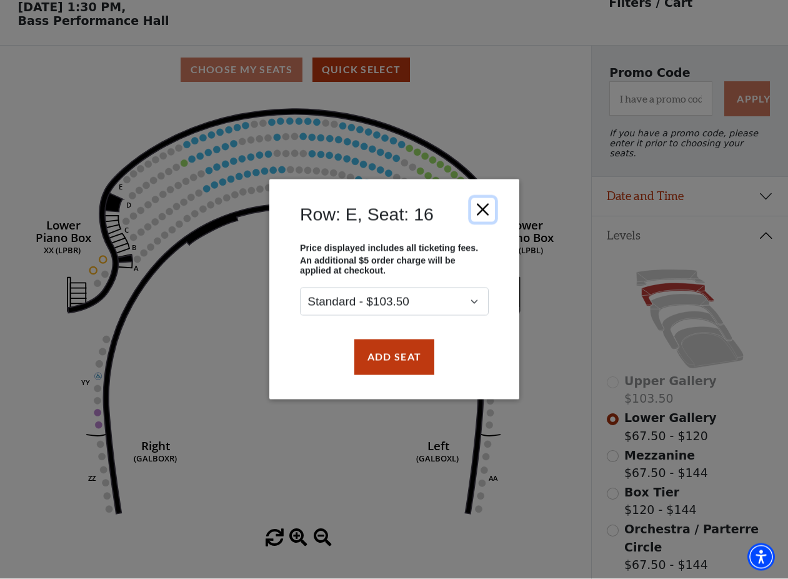
click at [480, 209] on button "Close" at bounding box center [483, 210] width 24 height 24
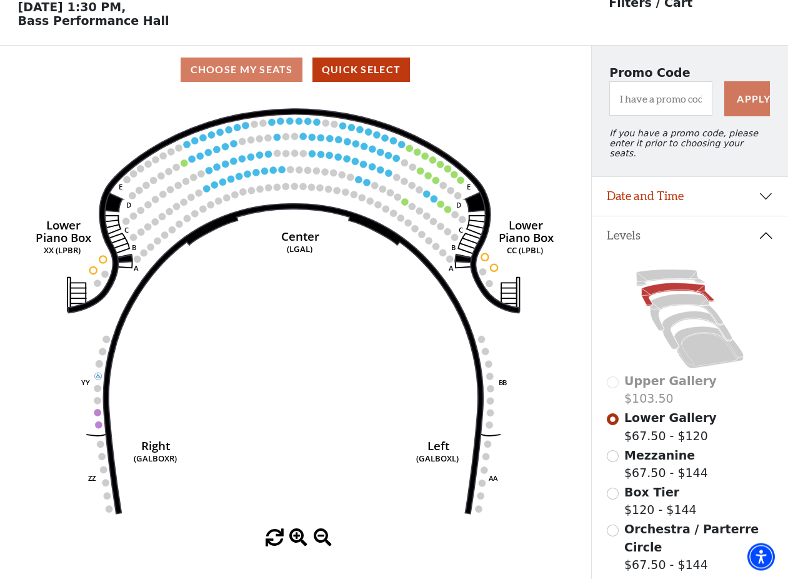
click at [634, 456] on span "Mezzanine" at bounding box center [659, 456] width 71 height 14
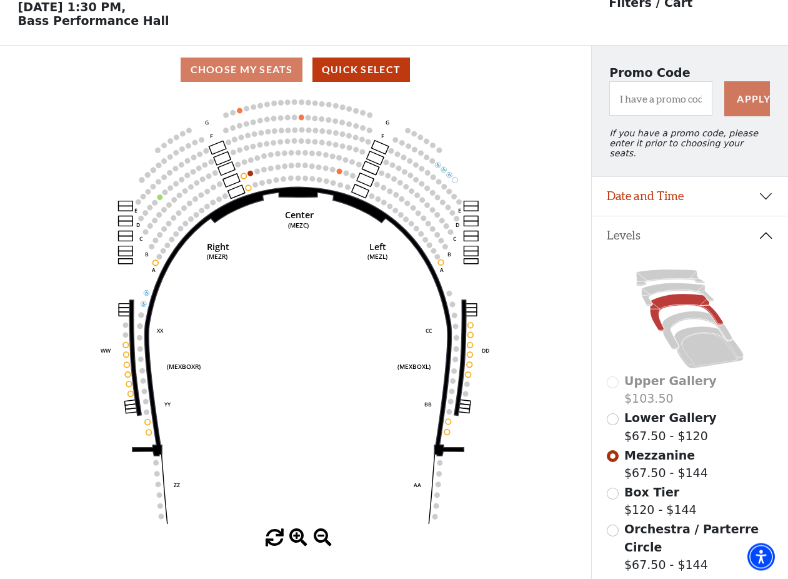
click at [639, 534] on span "Orchestra / Parterre Circle" at bounding box center [691, 538] width 134 height 32
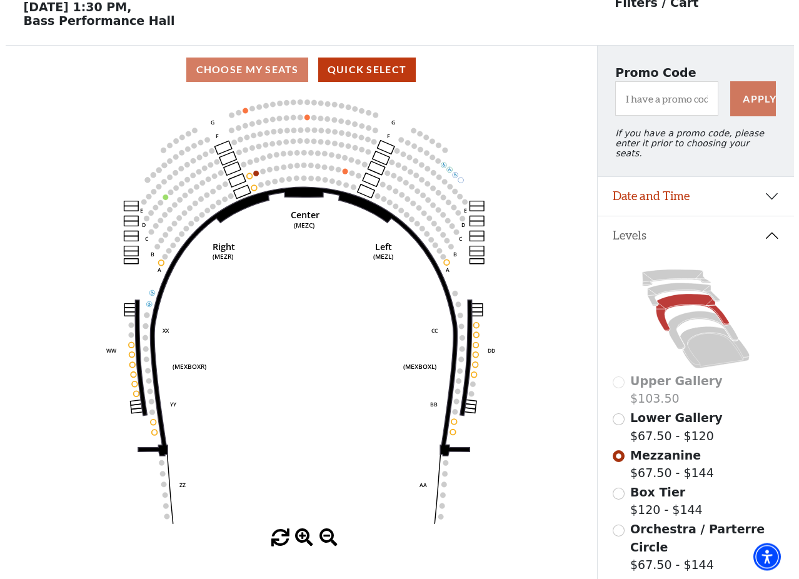
scroll to position [0, 0]
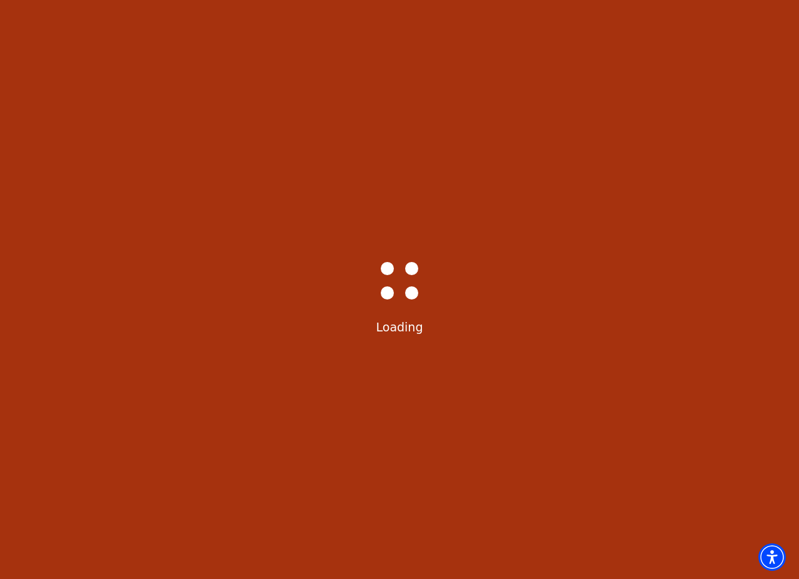
select select "6217"
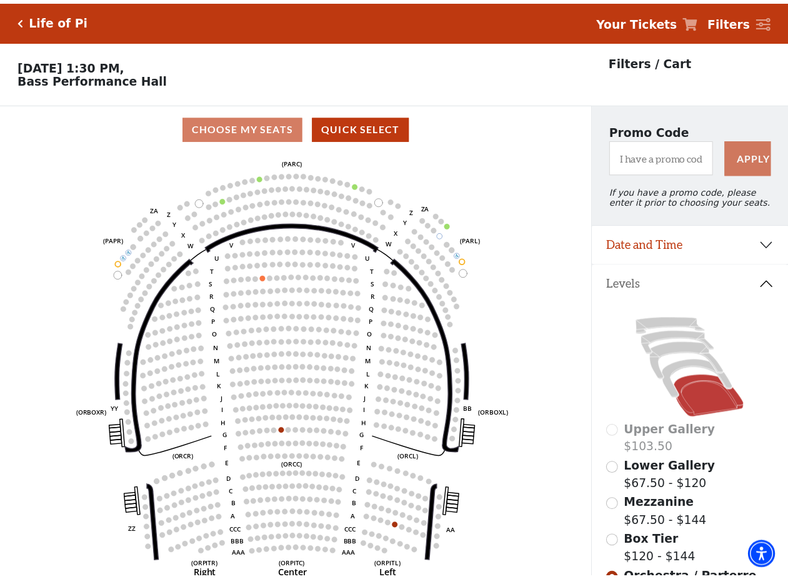
scroll to position [58, 0]
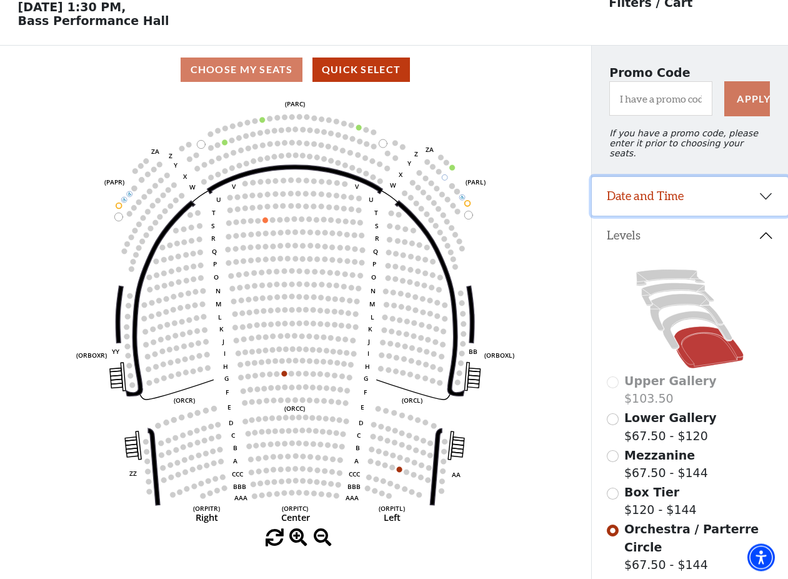
click at [709, 187] on button "Date and Time" at bounding box center [690, 196] width 196 height 39
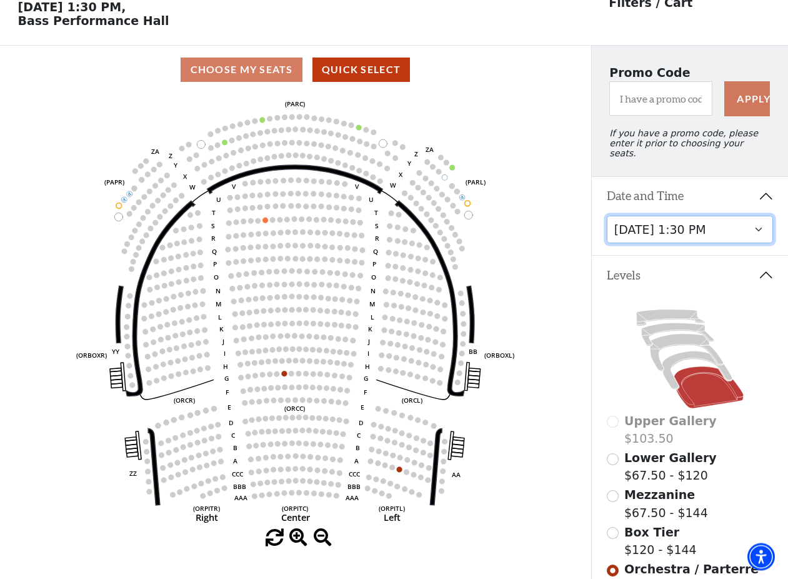
click at [607, 216] on select "[DATE] 7:30 PM [DATE] 7:30 PM [DATE] 7:30 PM [DATE] 7:30 PM [DATE] 1:30 PM [DAT…" at bounding box center [690, 230] width 167 height 28
click option "[DATE] 6:30 PM" at bounding box center [0, 0] width 0 height 0
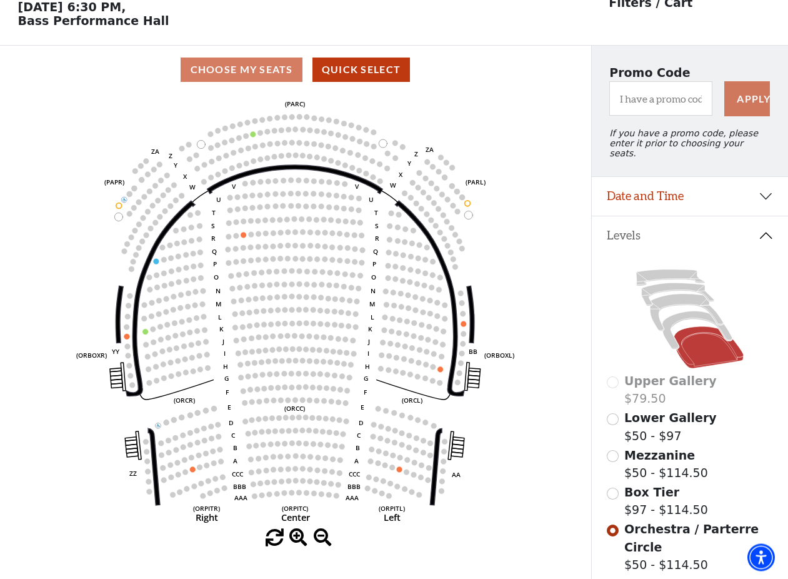
scroll to position [57, 0]
click at [652, 459] on span "Mezzanine" at bounding box center [659, 456] width 71 height 14
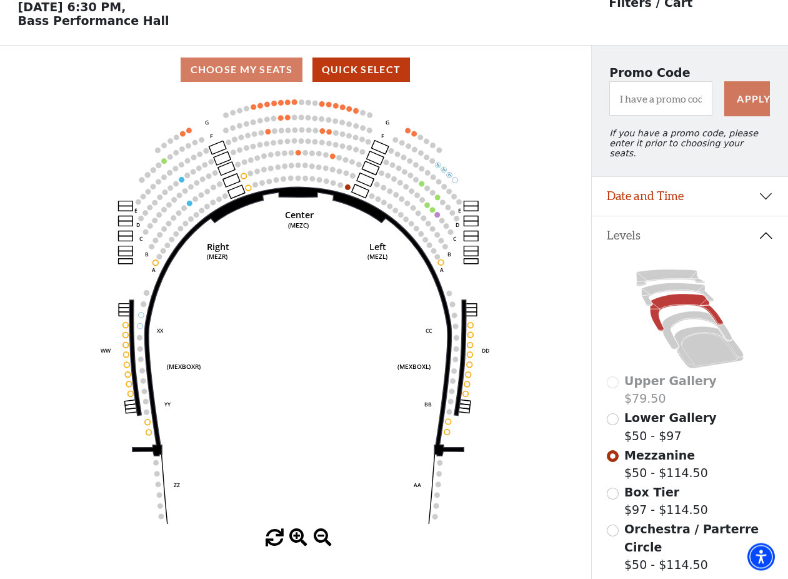
click at [637, 416] on span "Lower Gallery" at bounding box center [670, 418] width 92 height 14
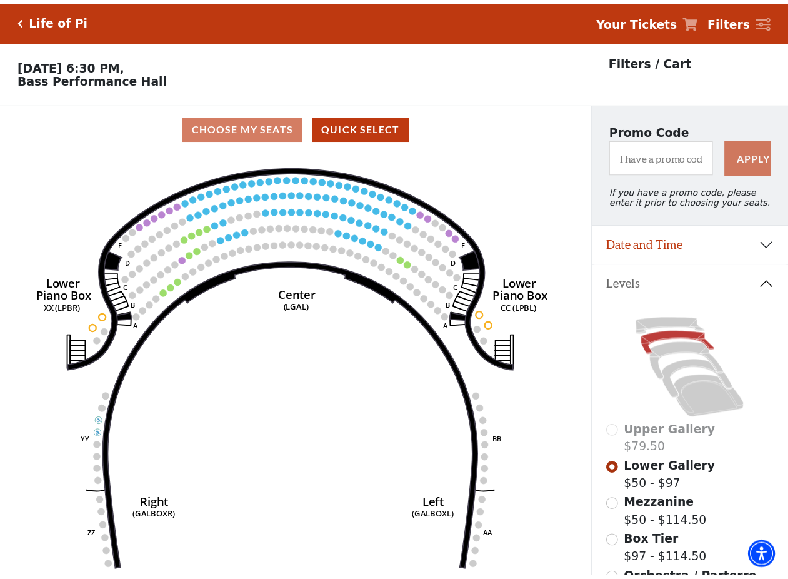
scroll to position [58, 0]
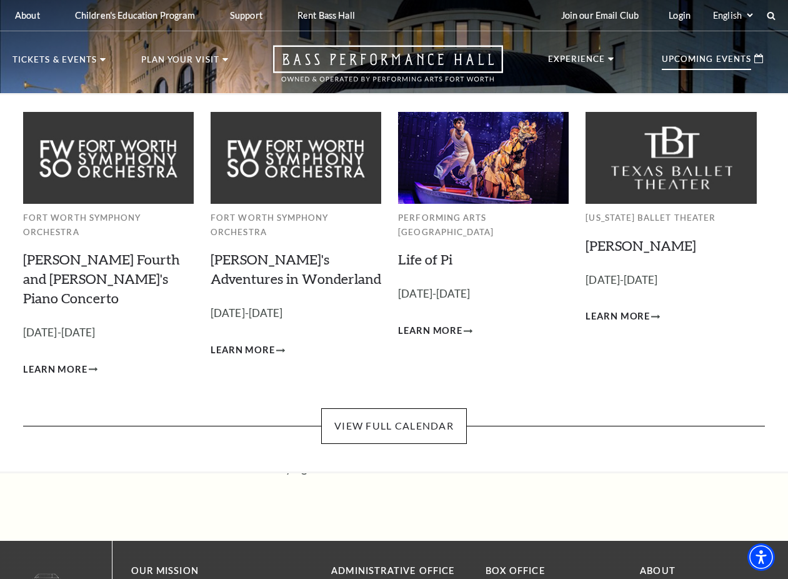
click at [709, 58] on p "Upcoming Events" at bounding box center [706, 62] width 89 height 15
click at [647, 167] on img at bounding box center [671, 158] width 171 height 92
click at [624, 241] on link "Peter Pan" at bounding box center [641, 245] width 111 height 17
